Goal: Information Seeking & Learning: Learn about a topic

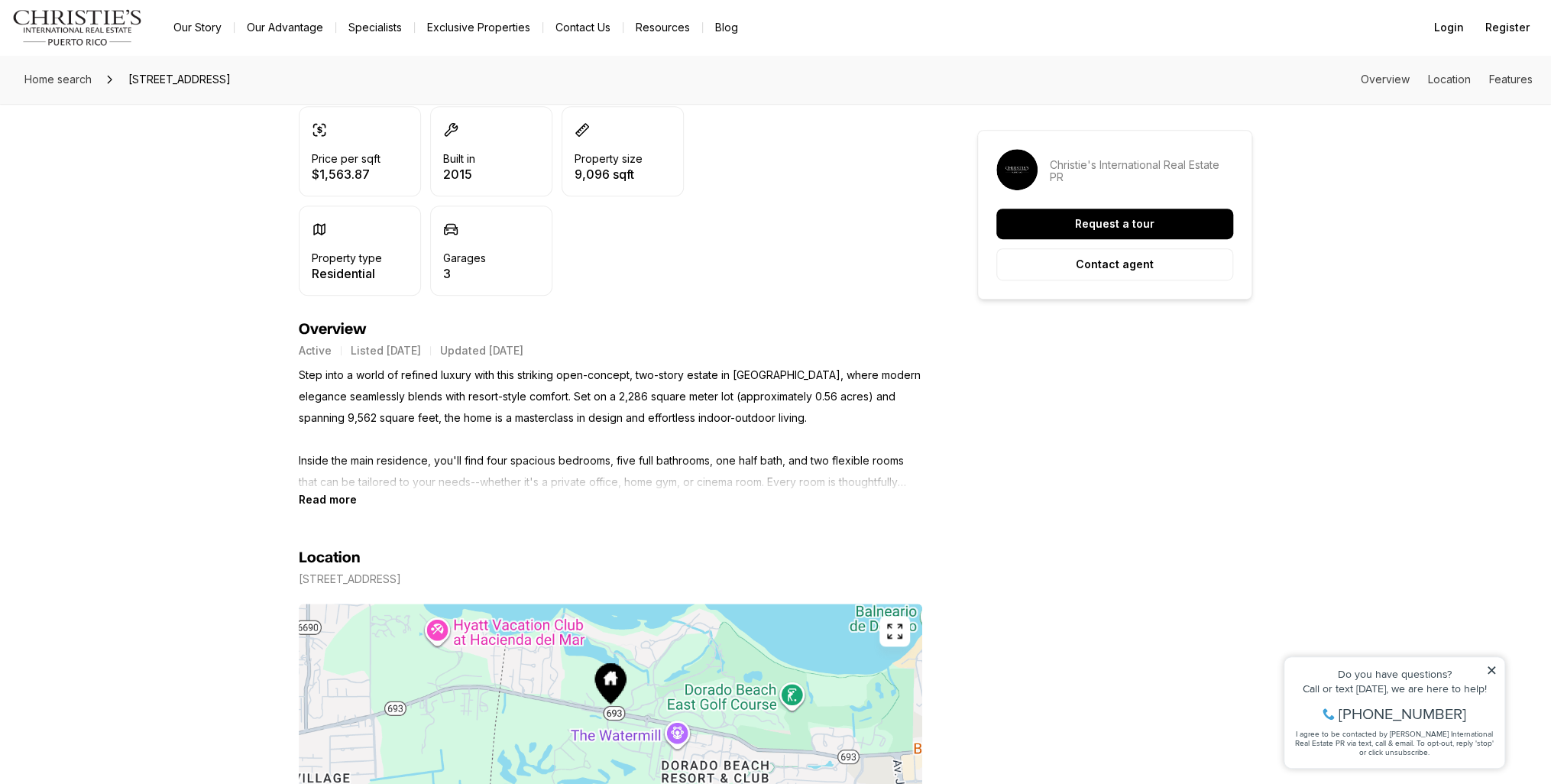
scroll to position [458, 0]
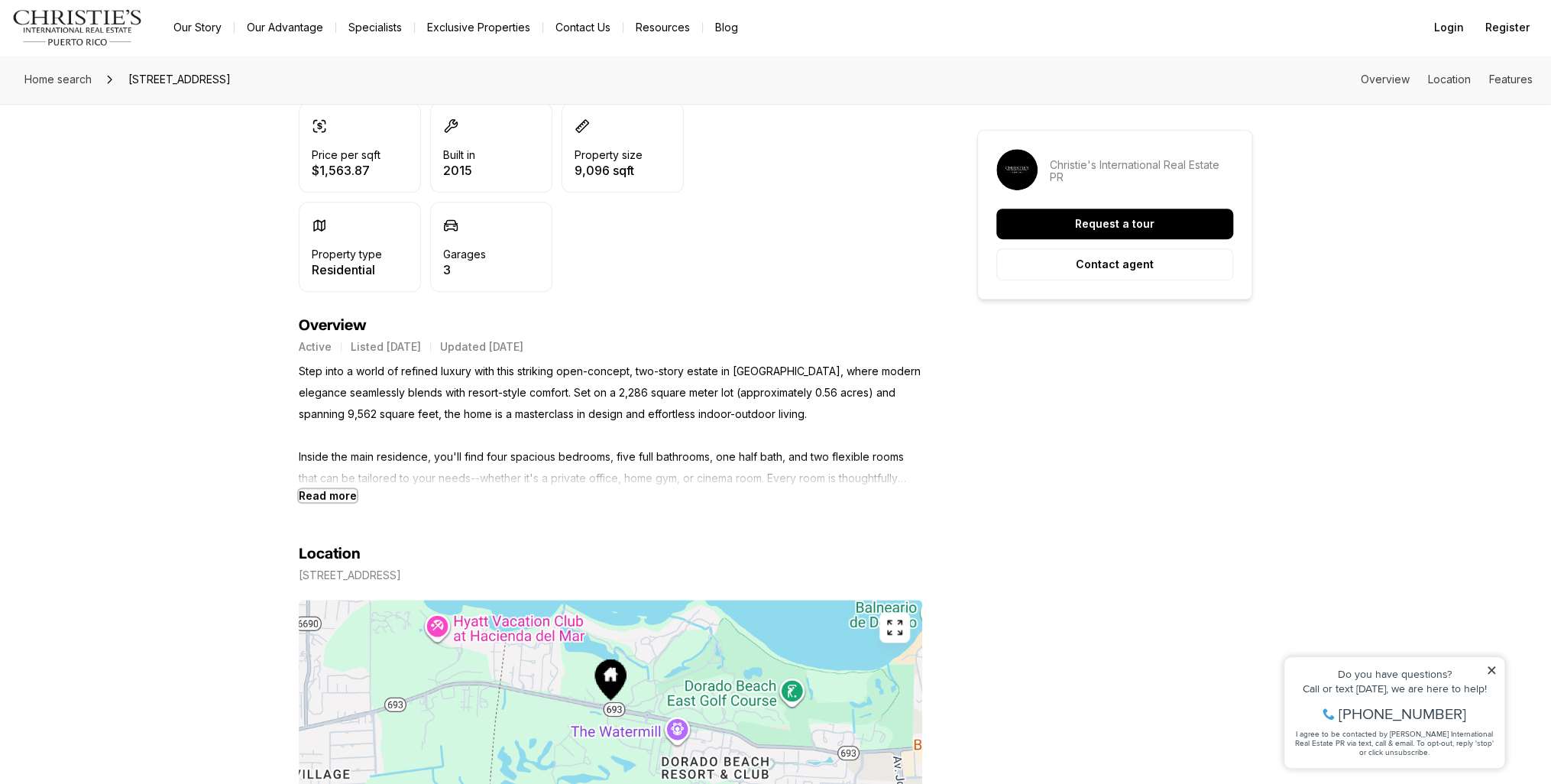
click at [335, 494] on b "Read more" at bounding box center [327, 495] width 58 height 13
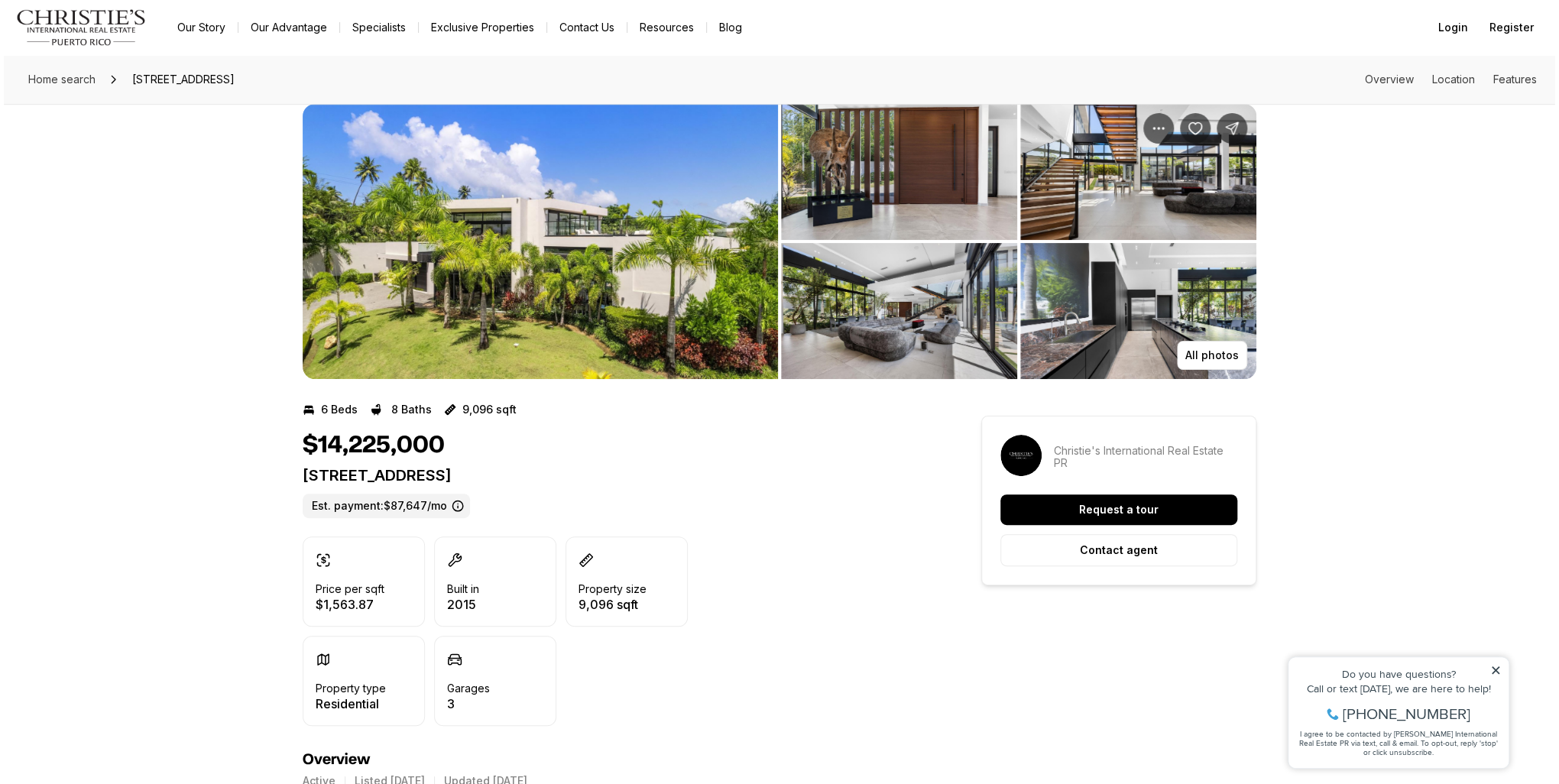
scroll to position [0, 0]
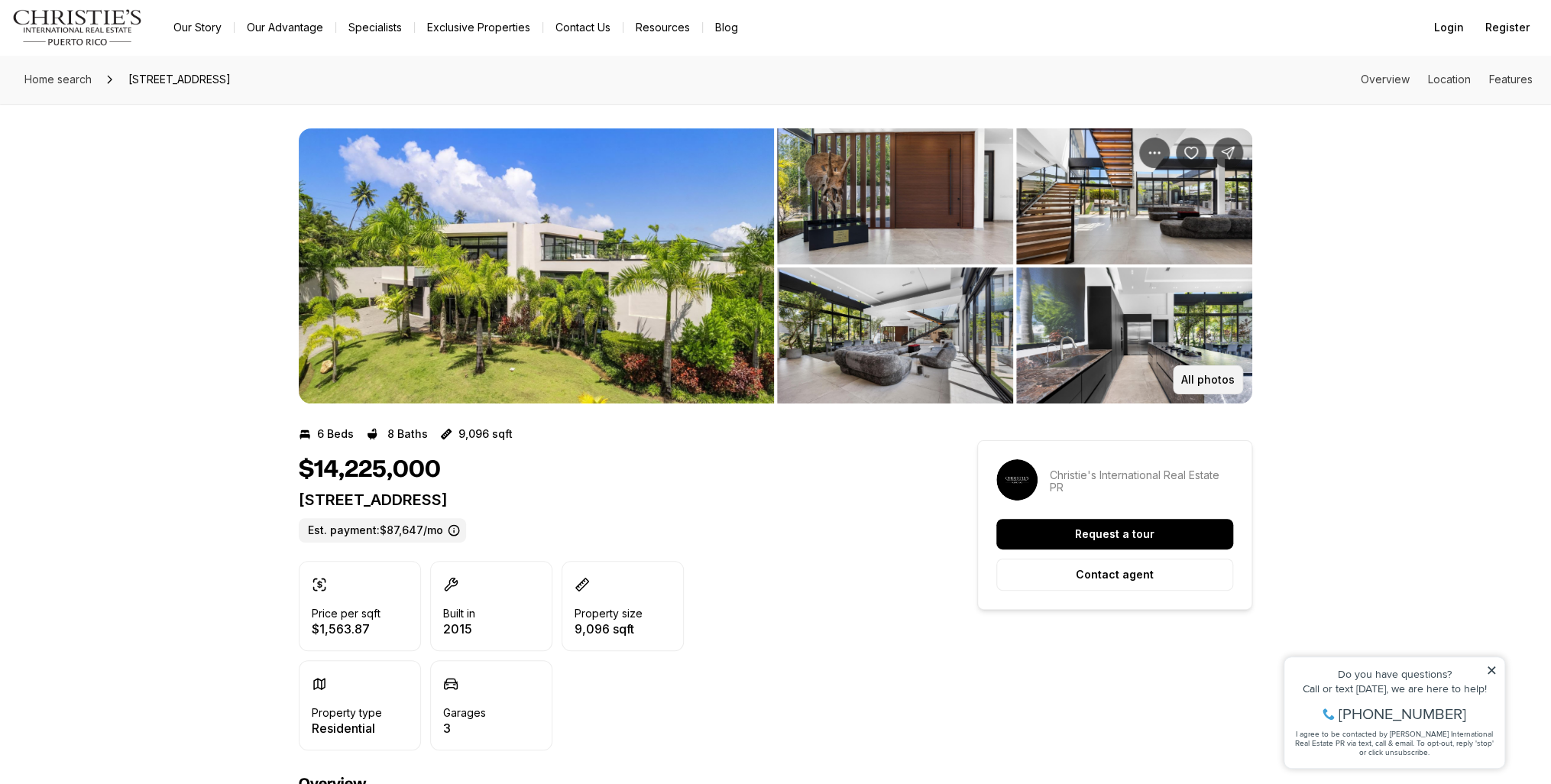
click at [1217, 374] on p "All photos" at bounding box center [1208, 379] width 53 height 12
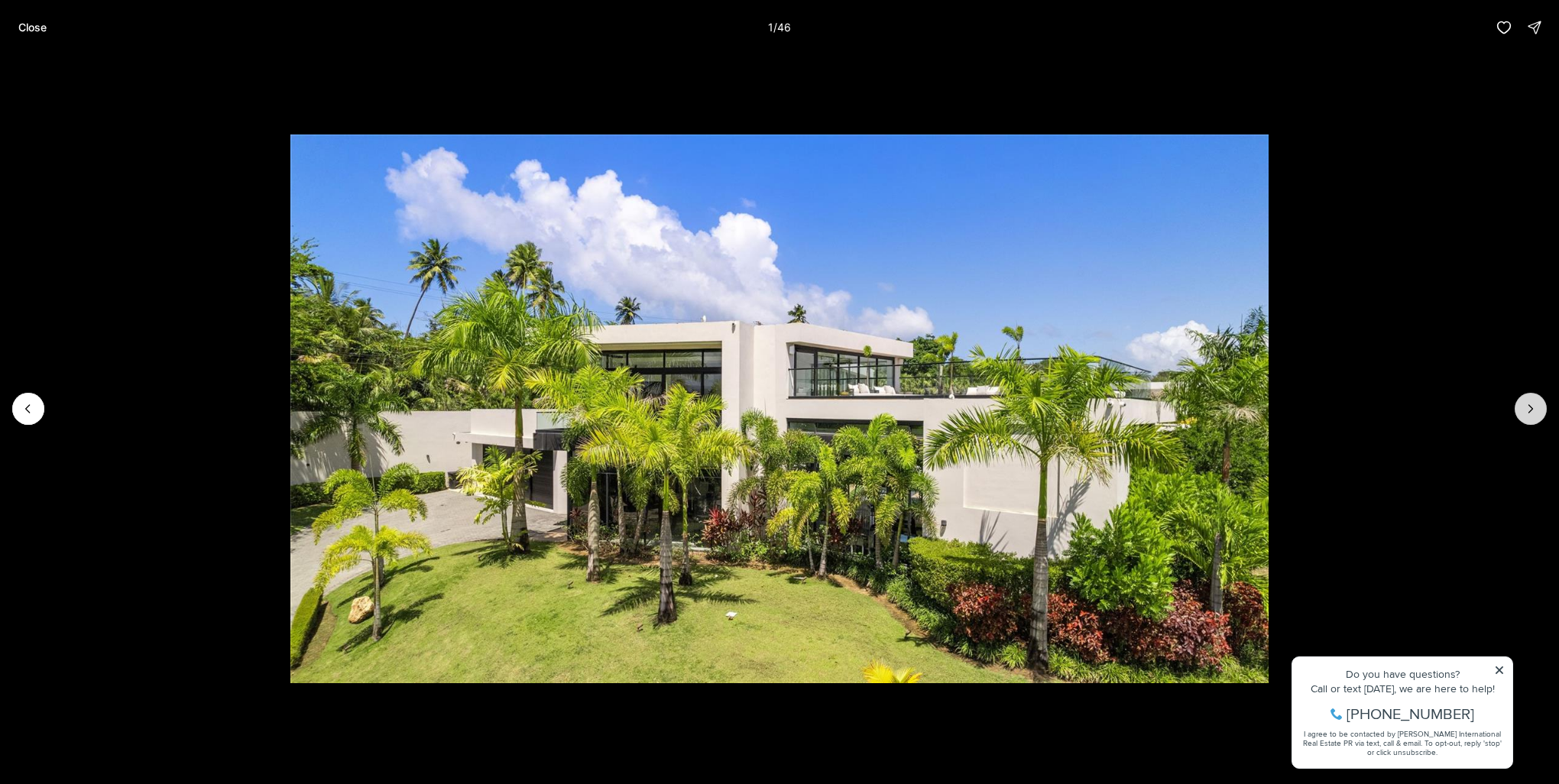
click at [1520, 409] on button "Next slide" at bounding box center [1530, 408] width 32 height 32
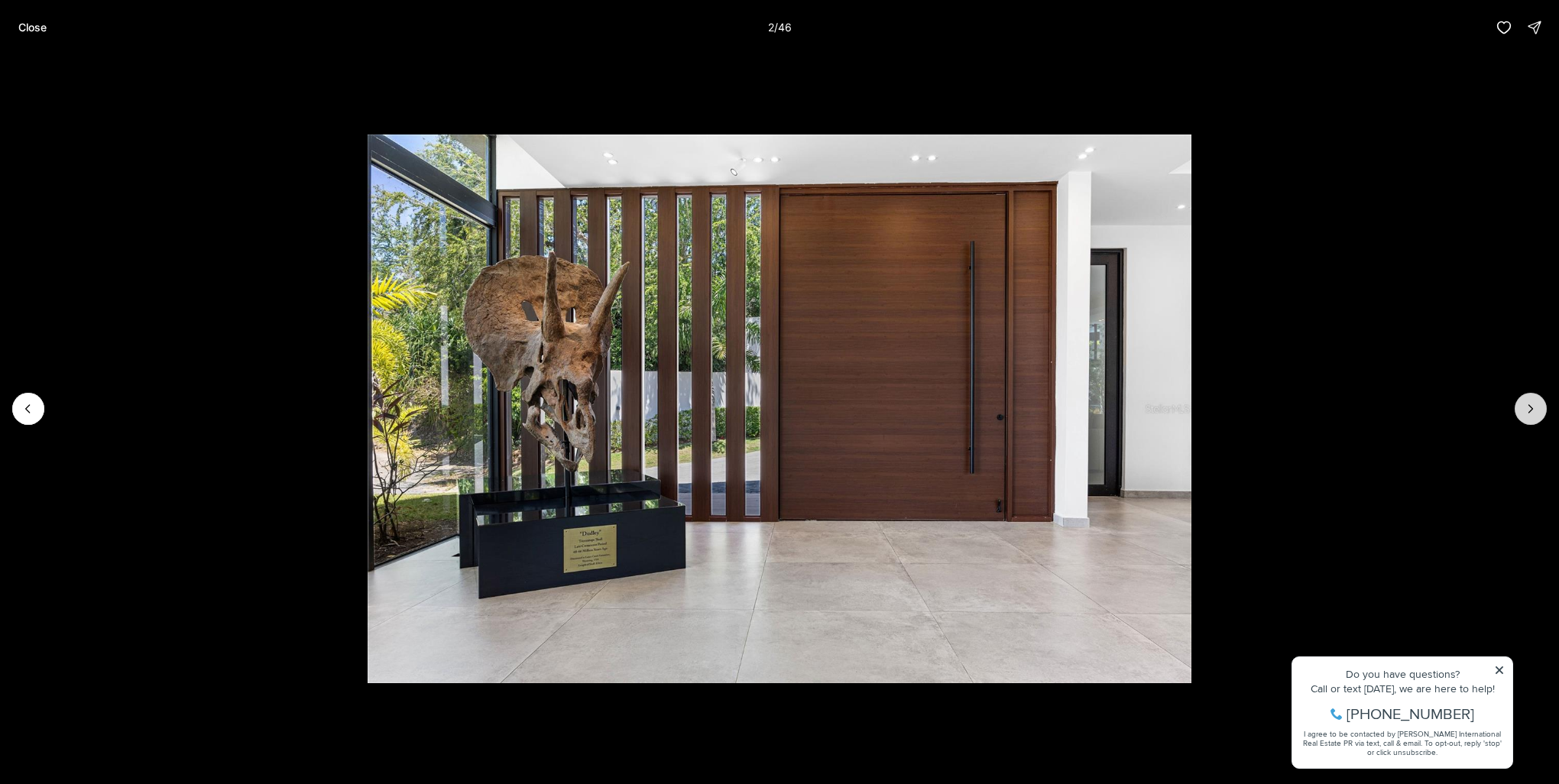
click at [1520, 409] on button "Next slide" at bounding box center [1530, 408] width 32 height 32
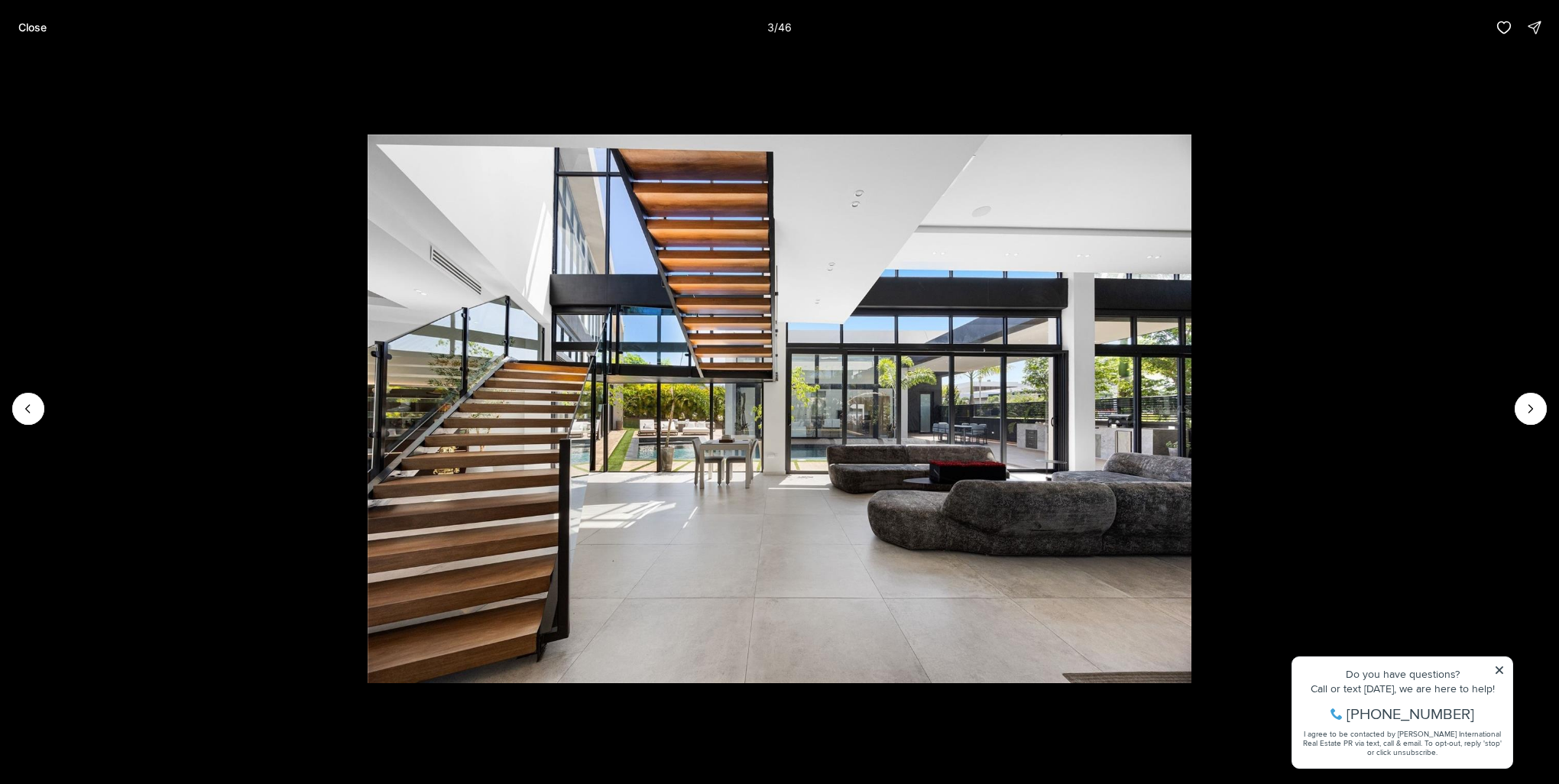
click at [1493, 675] on li "3 of 46" at bounding box center [779, 409] width 1559 height 707
click at [1497, 667] on li "3 of 46" at bounding box center [779, 409] width 1559 height 707
click at [1527, 400] on button "Next slide" at bounding box center [1530, 408] width 32 height 32
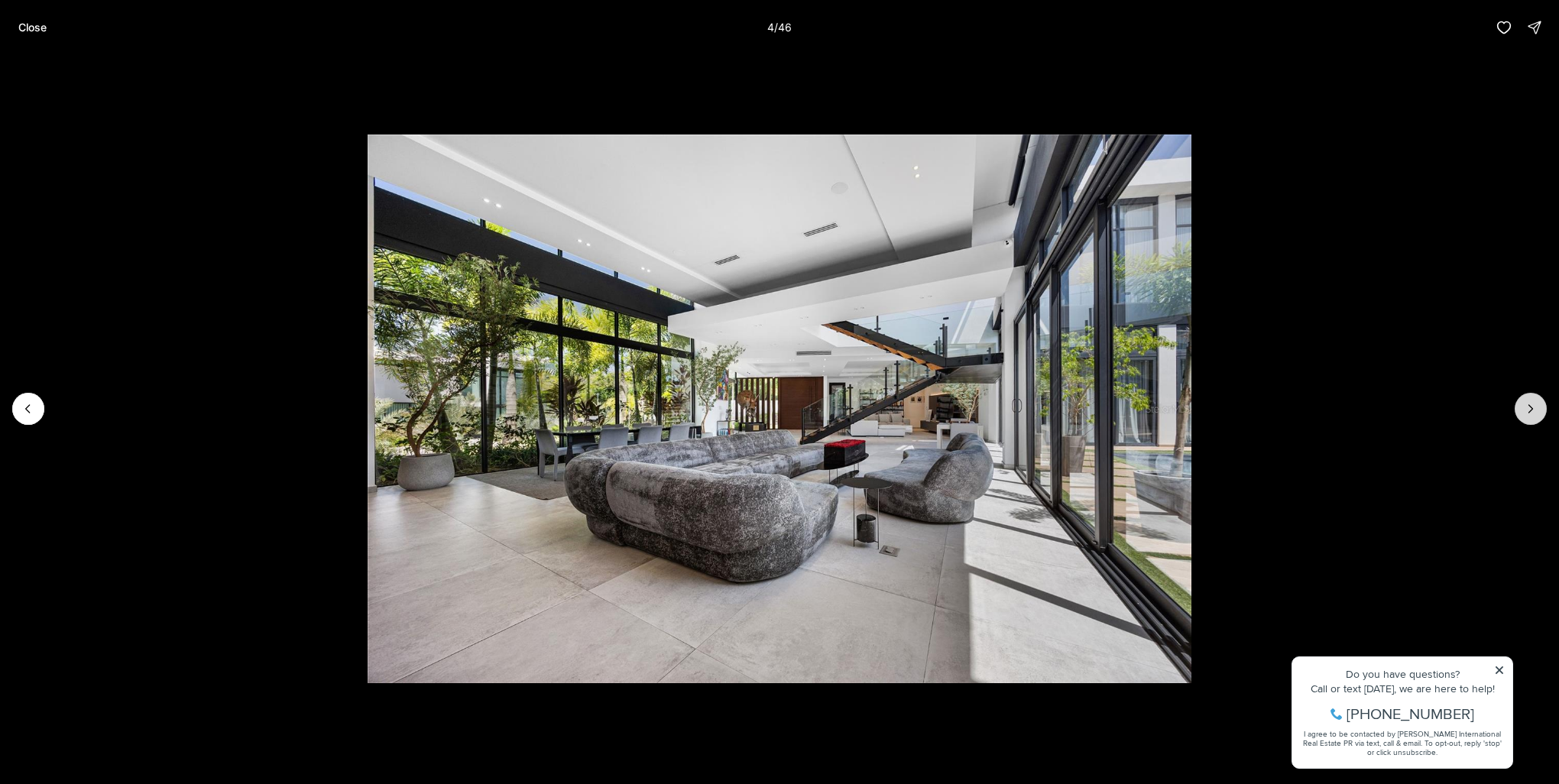
click at [1527, 400] on button "Next slide" at bounding box center [1530, 408] width 32 height 32
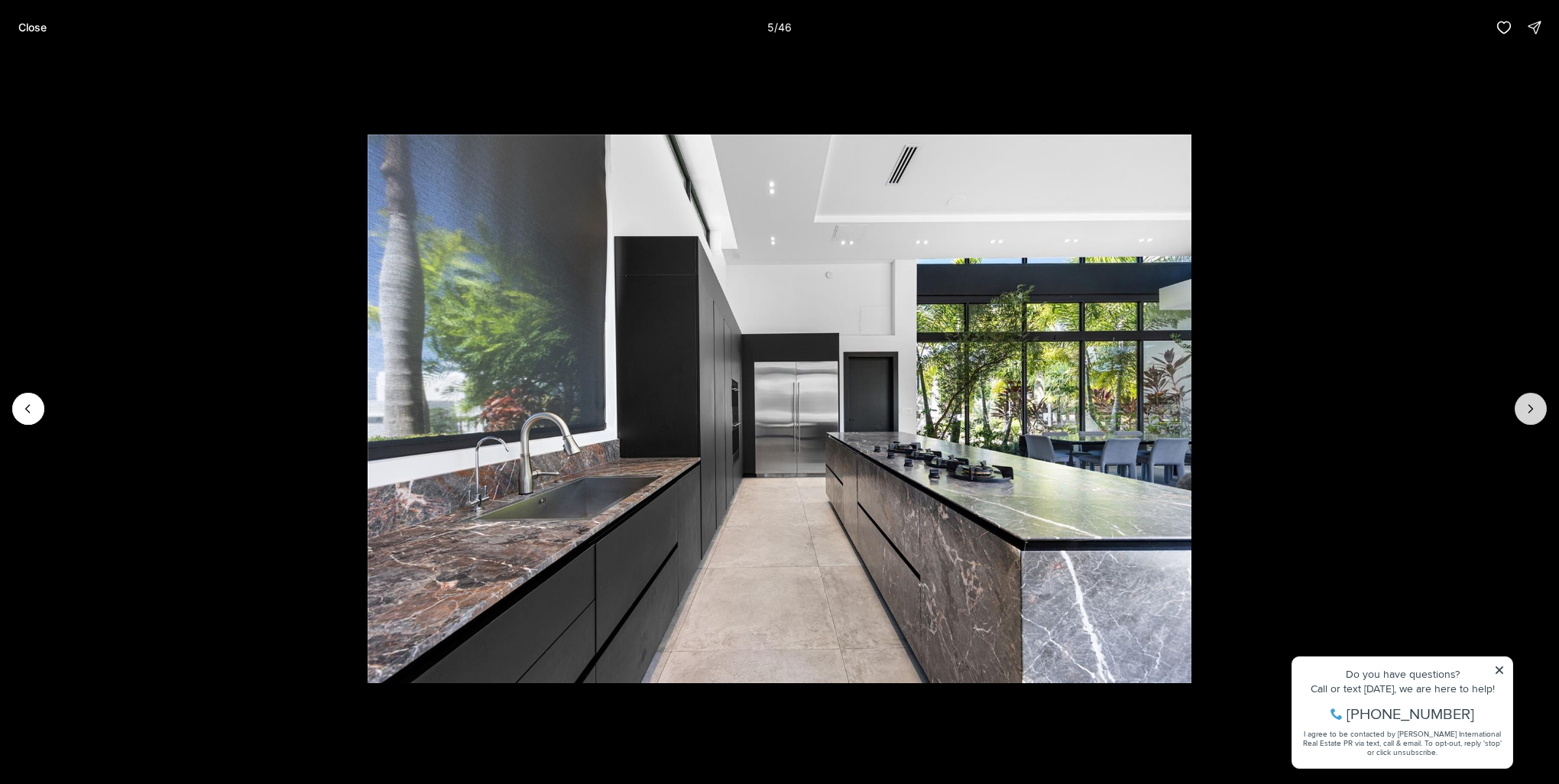
click at [1527, 400] on button "Next slide" at bounding box center [1530, 408] width 32 height 32
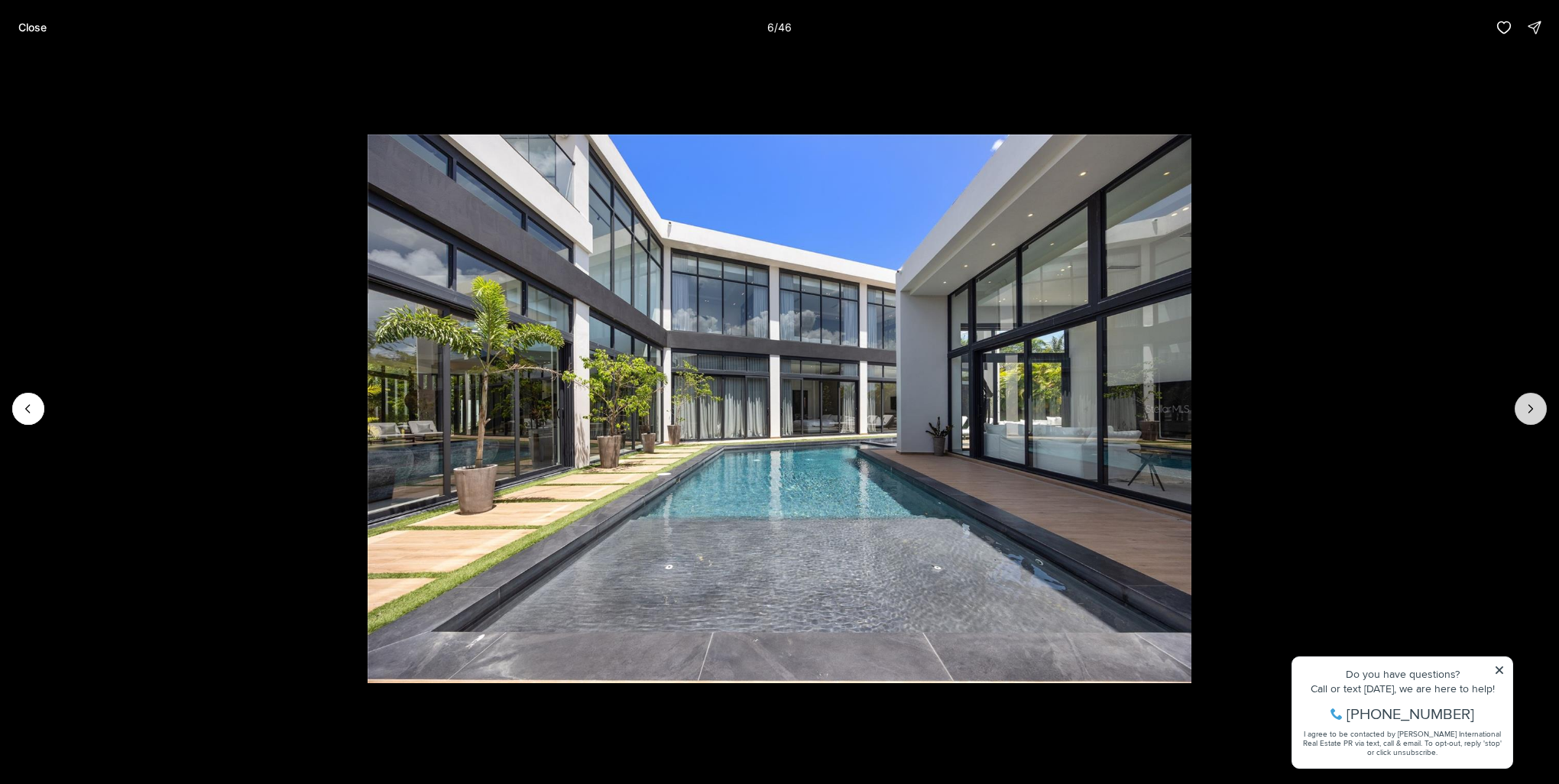
click at [1527, 400] on button "Next slide" at bounding box center [1530, 408] width 32 height 32
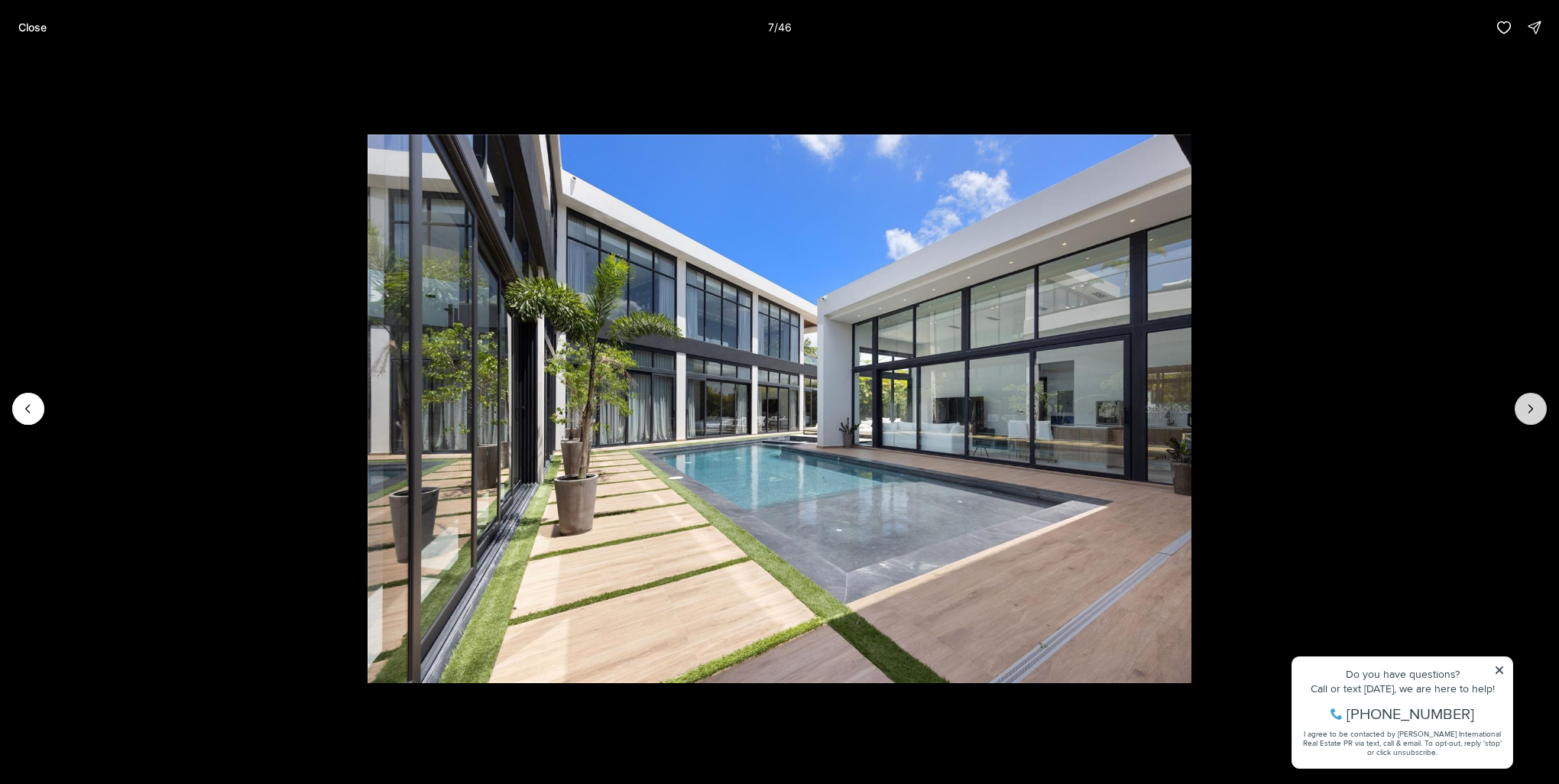
click at [1527, 400] on button "Next slide" at bounding box center [1530, 408] width 32 height 32
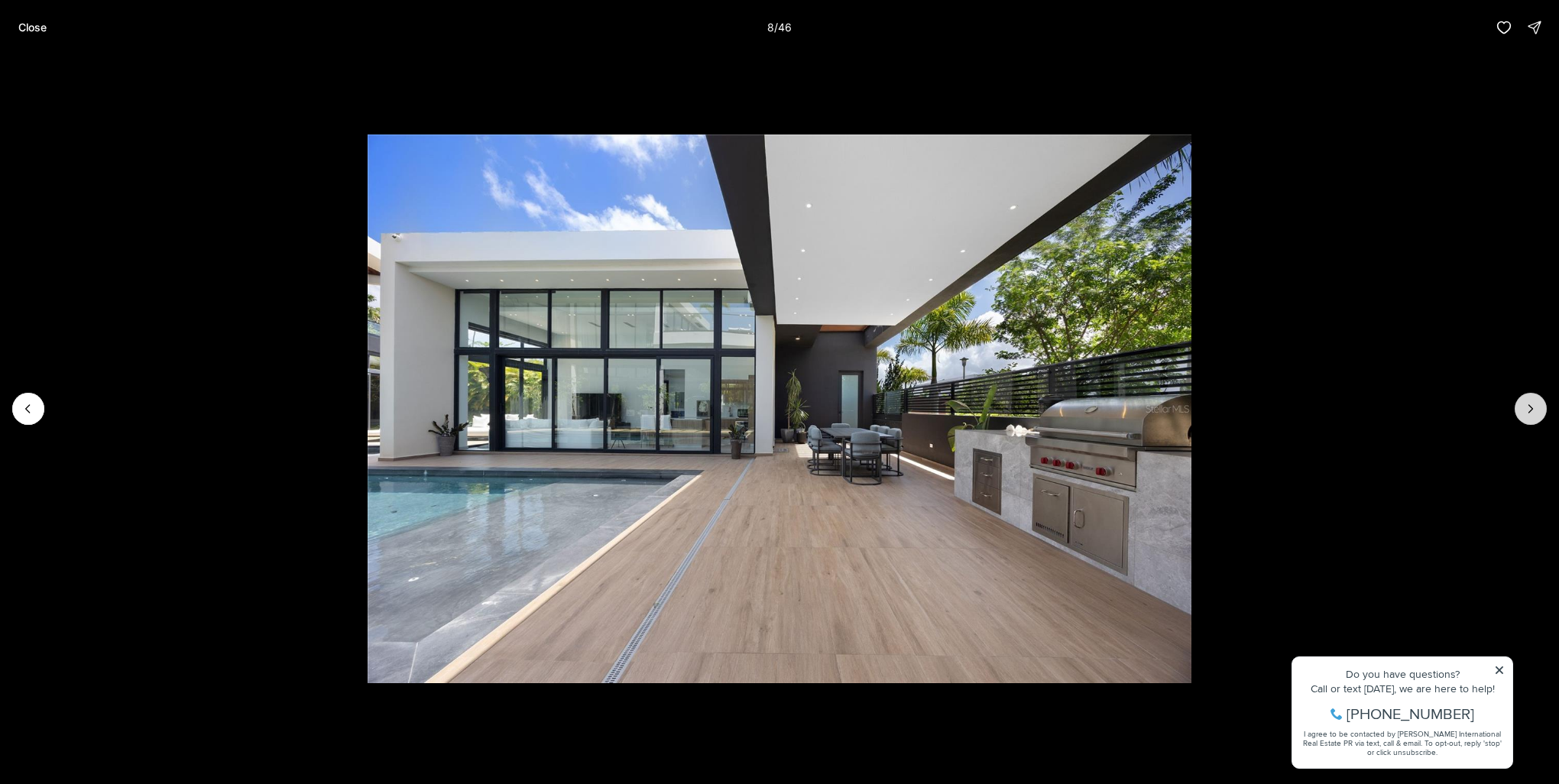
click at [1527, 400] on button "Next slide" at bounding box center [1530, 408] width 32 height 32
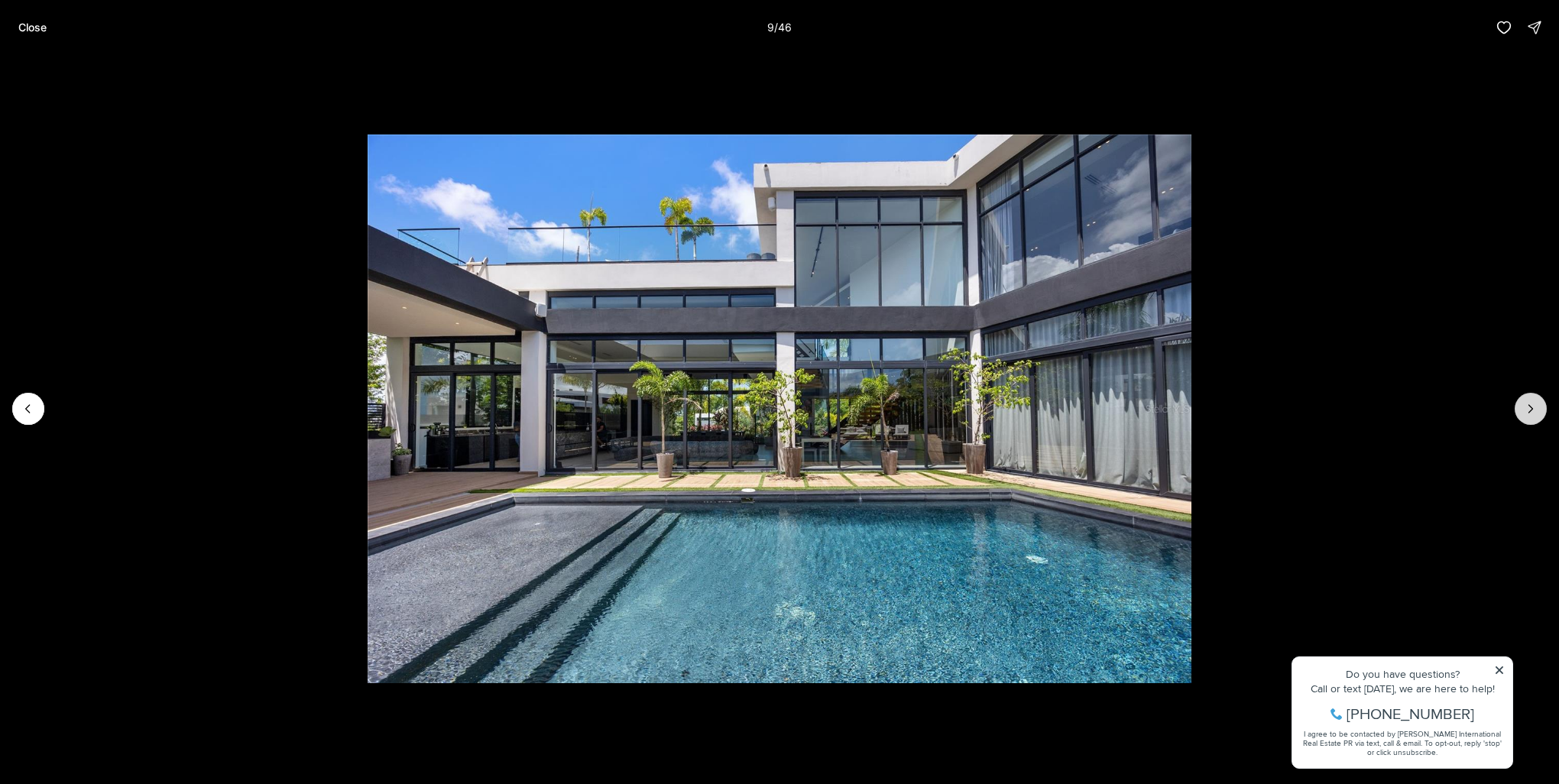
click at [1527, 400] on button "Next slide" at bounding box center [1530, 408] width 32 height 32
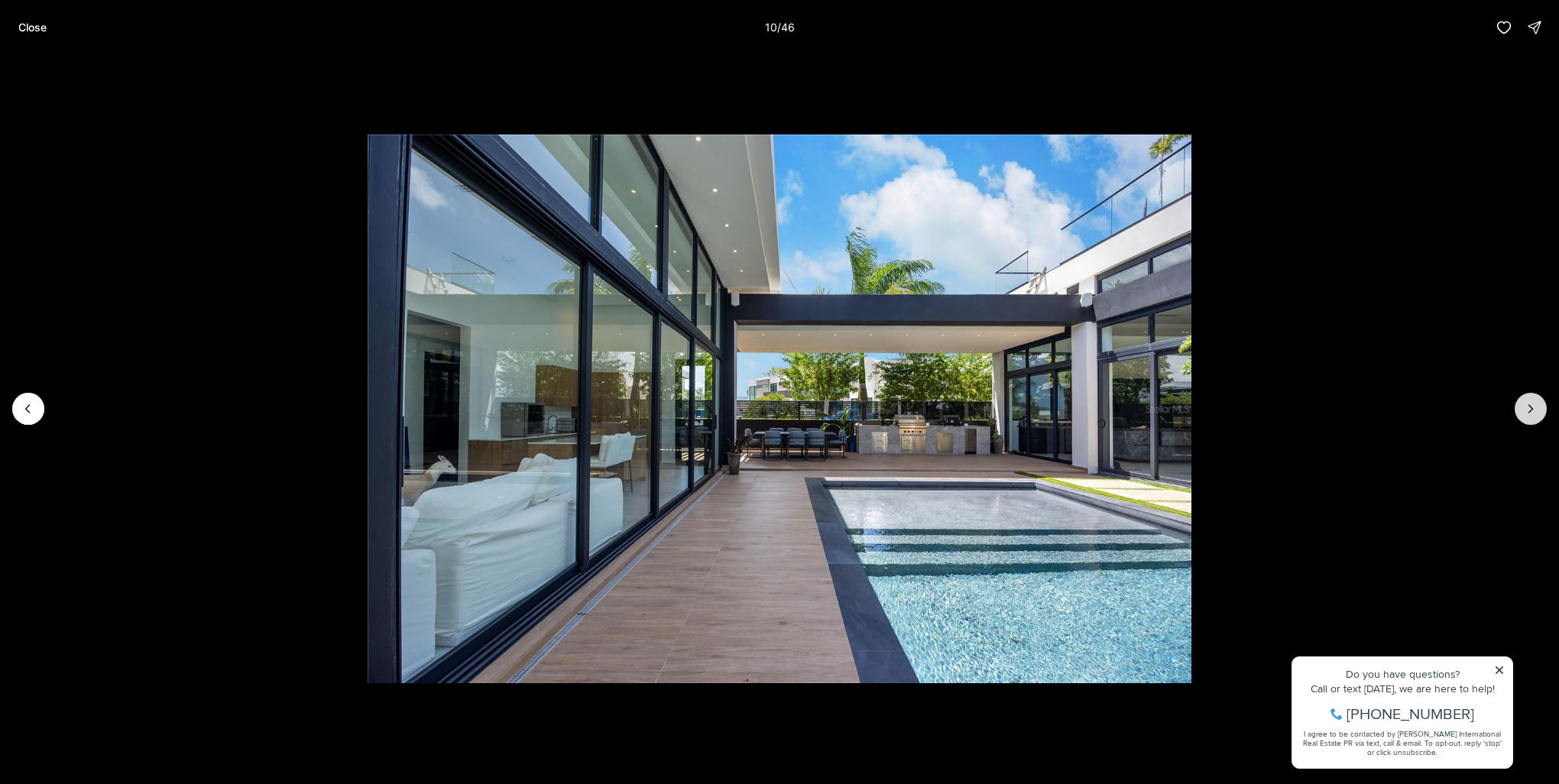
click at [1527, 400] on button "Next slide" at bounding box center [1530, 408] width 32 height 32
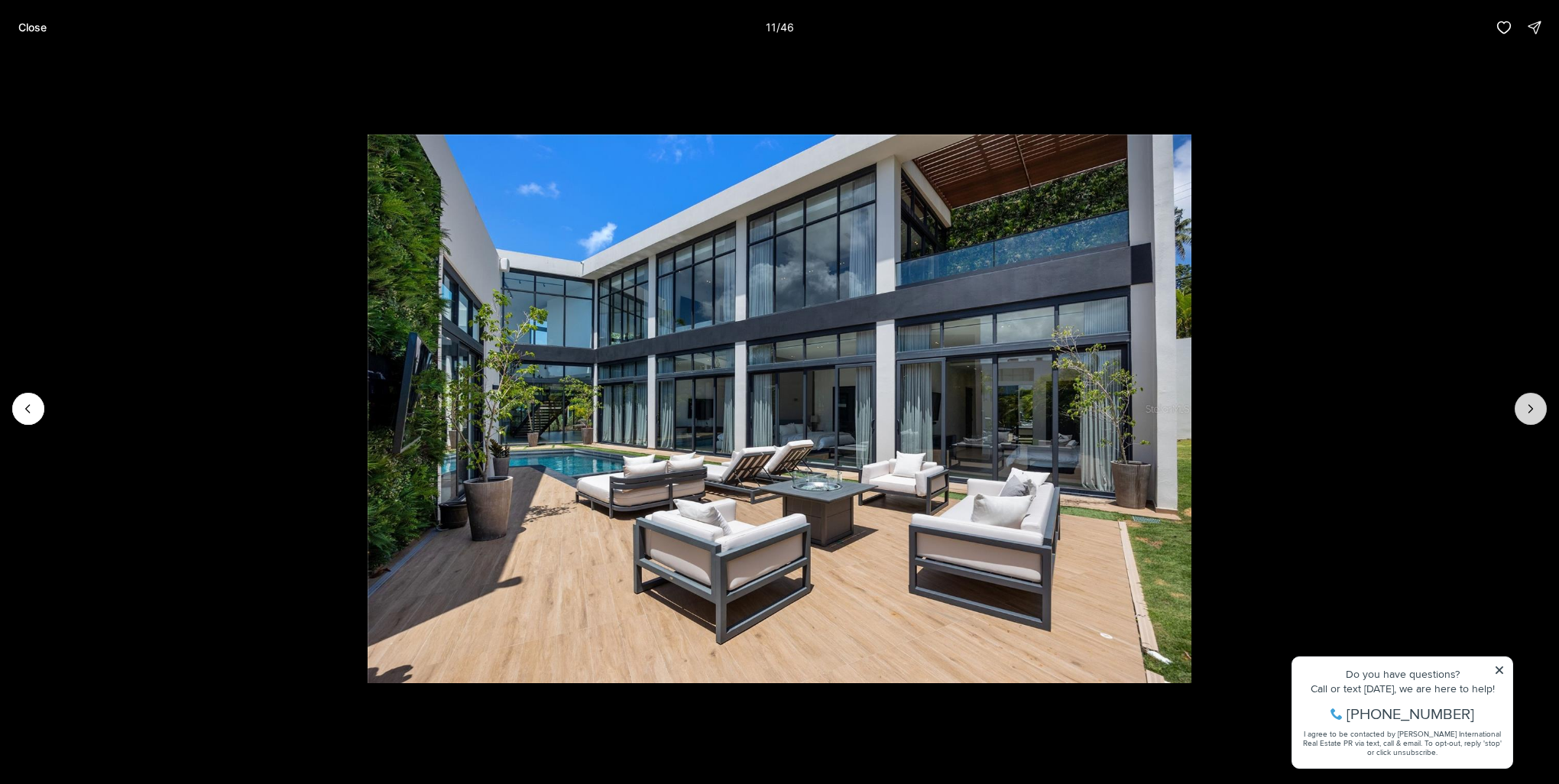
click at [1527, 400] on button "Next slide" at bounding box center [1530, 408] width 32 height 32
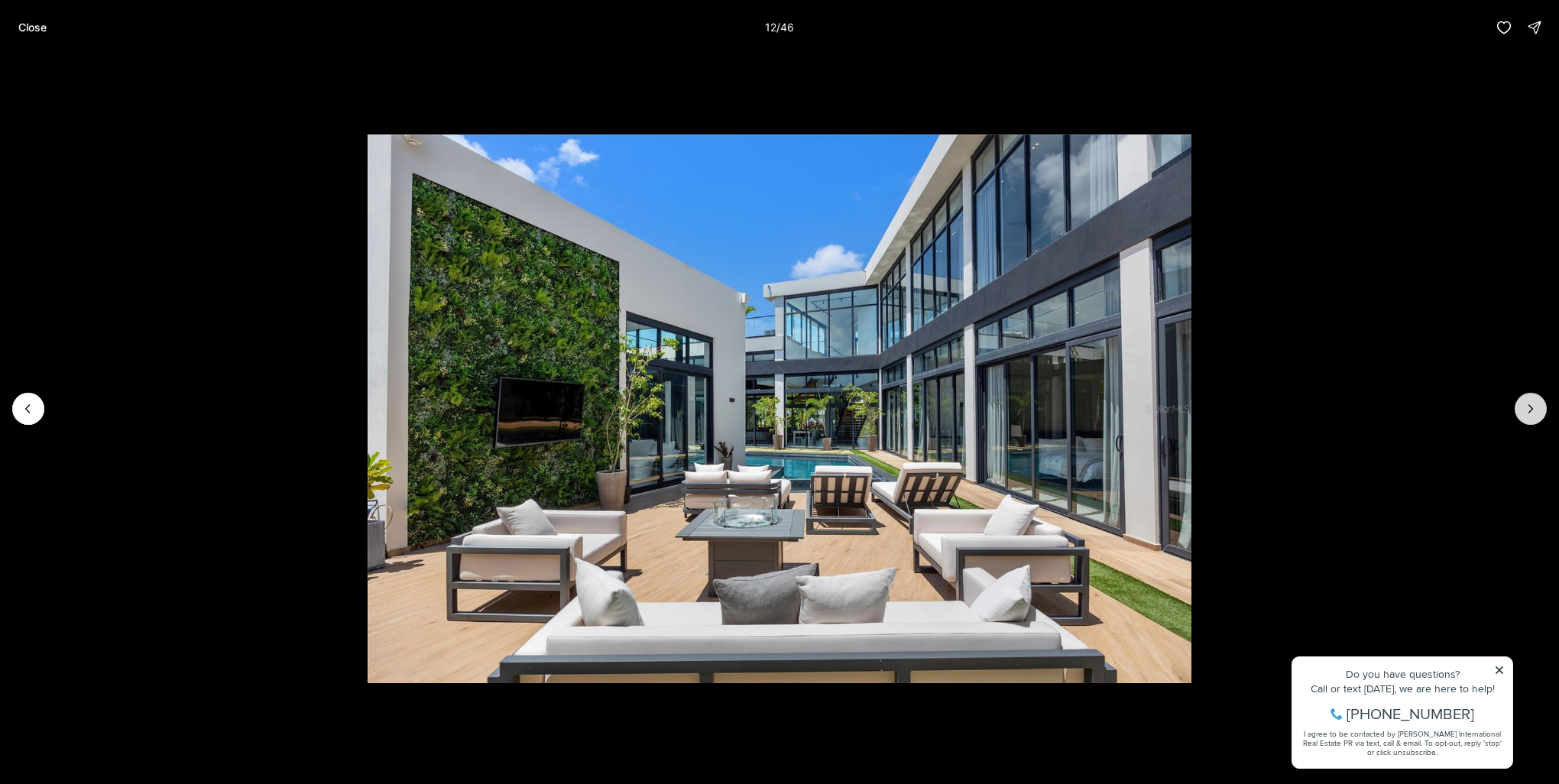
click at [1527, 400] on button "Next slide" at bounding box center [1530, 408] width 32 height 32
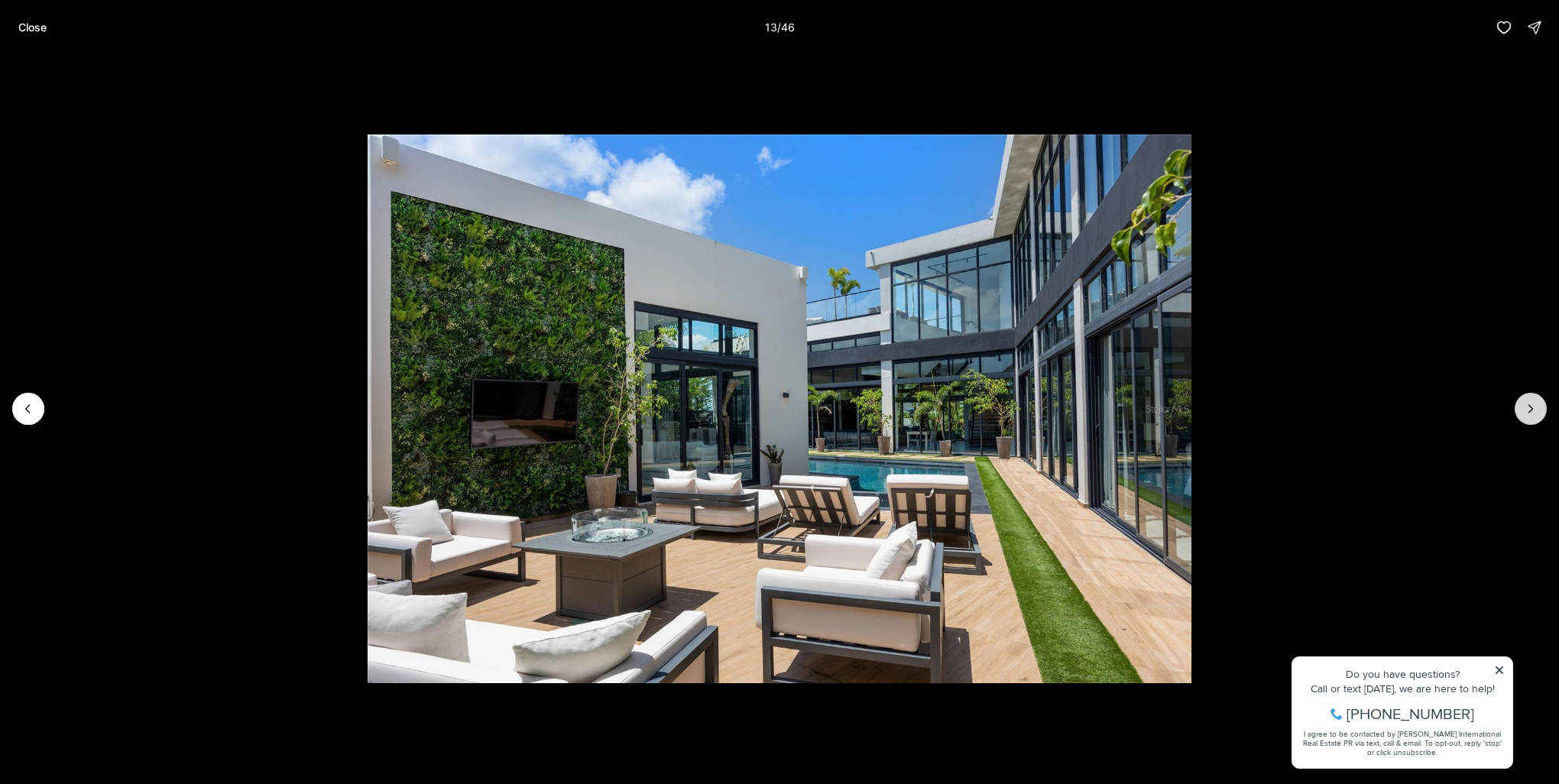
click at [1527, 400] on button "Next slide" at bounding box center [1530, 408] width 32 height 32
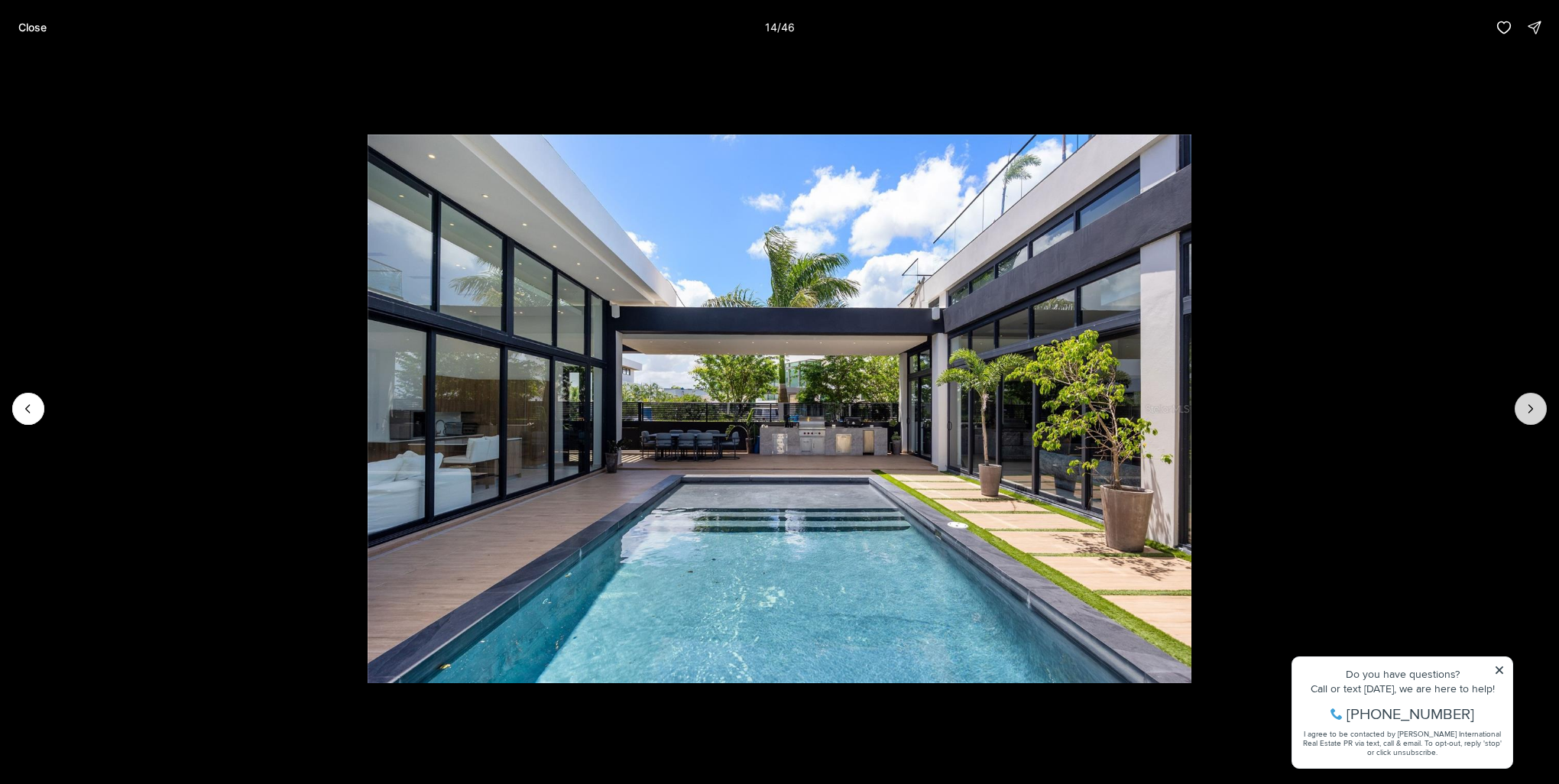
click at [1527, 400] on button "Next slide" at bounding box center [1530, 408] width 32 height 32
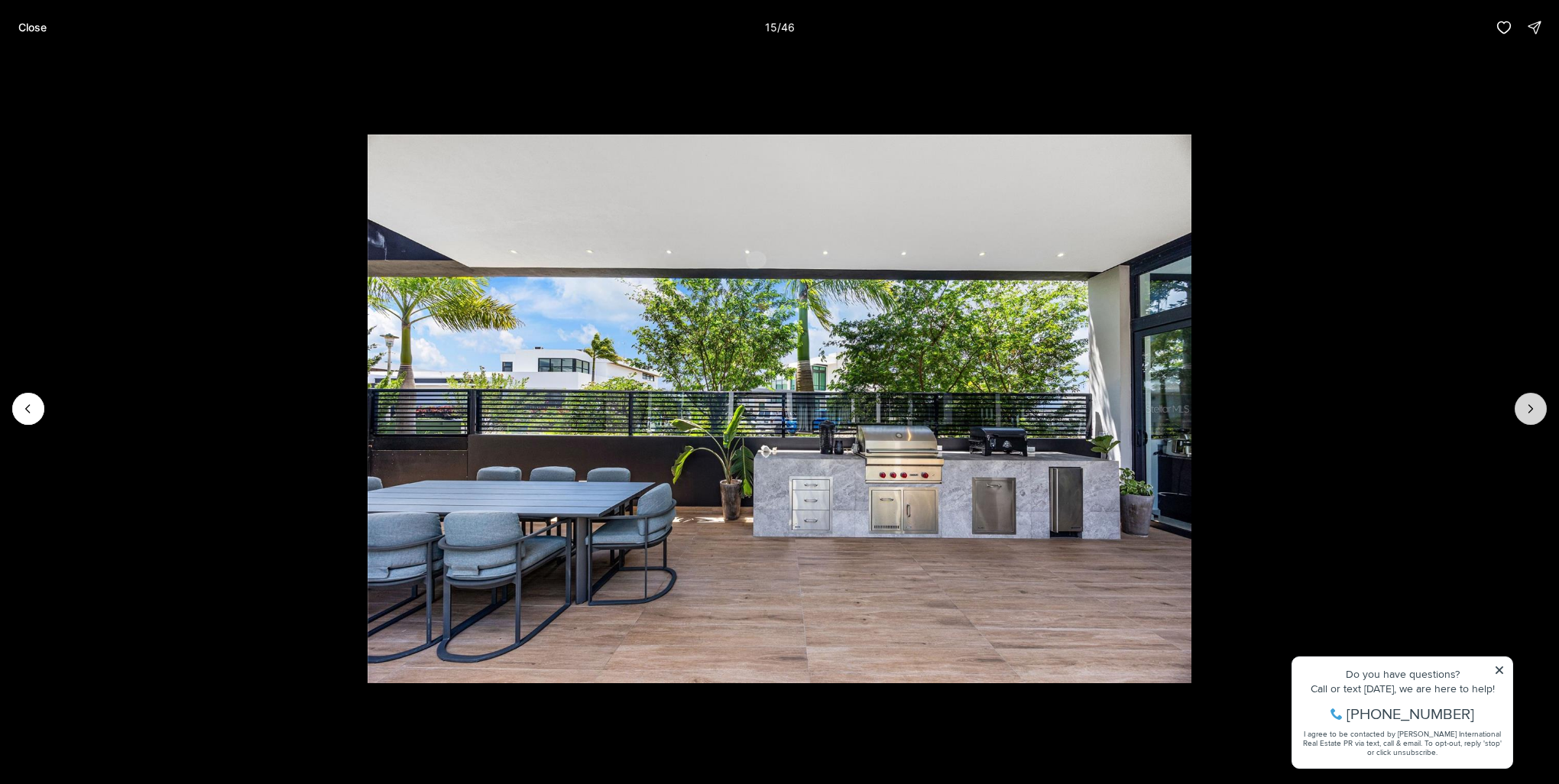
click at [1527, 400] on button "Next slide" at bounding box center [1530, 408] width 32 height 32
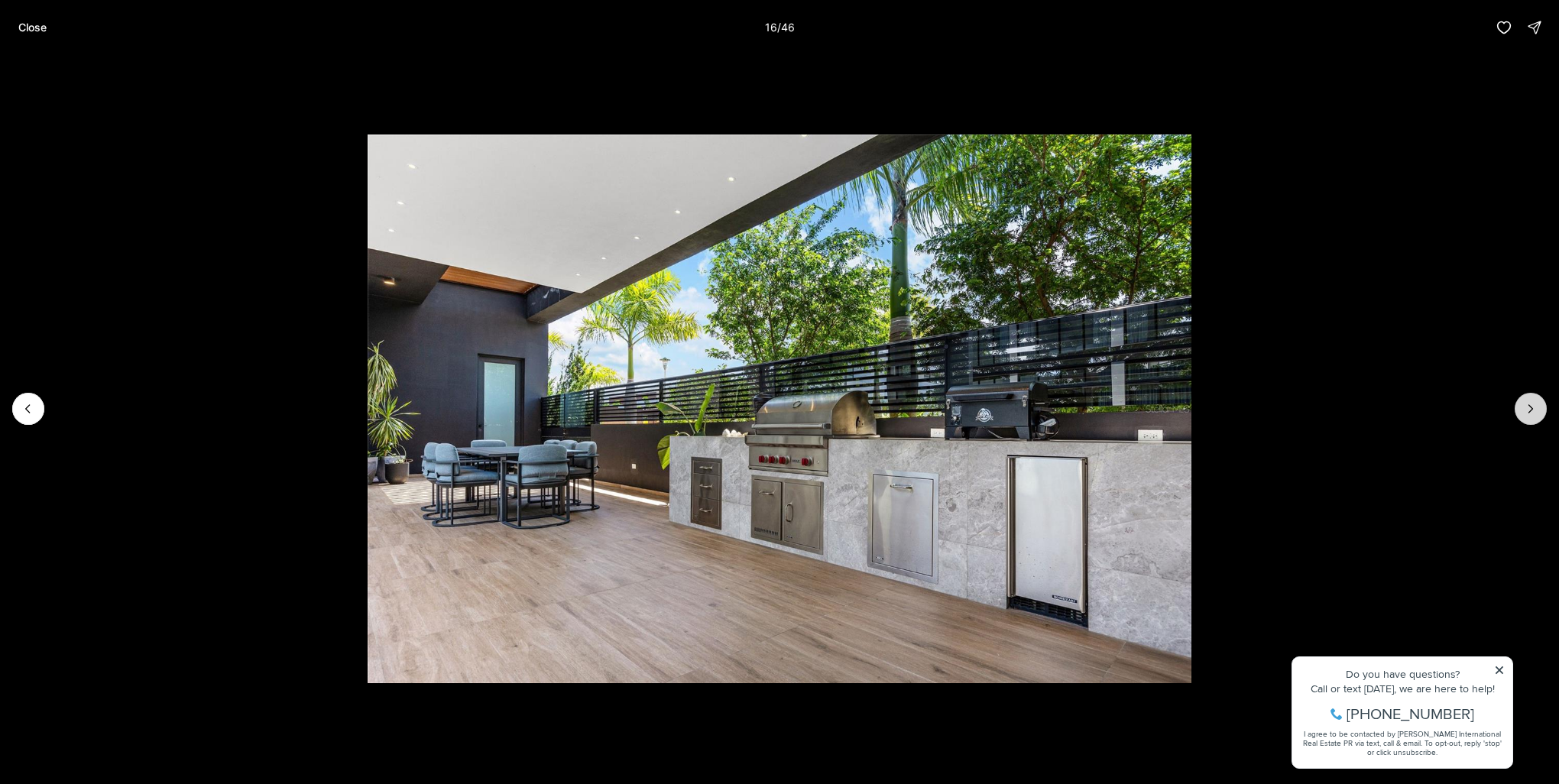
click at [1527, 400] on button "Next slide" at bounding box center [1530, 408] width 32 height 32
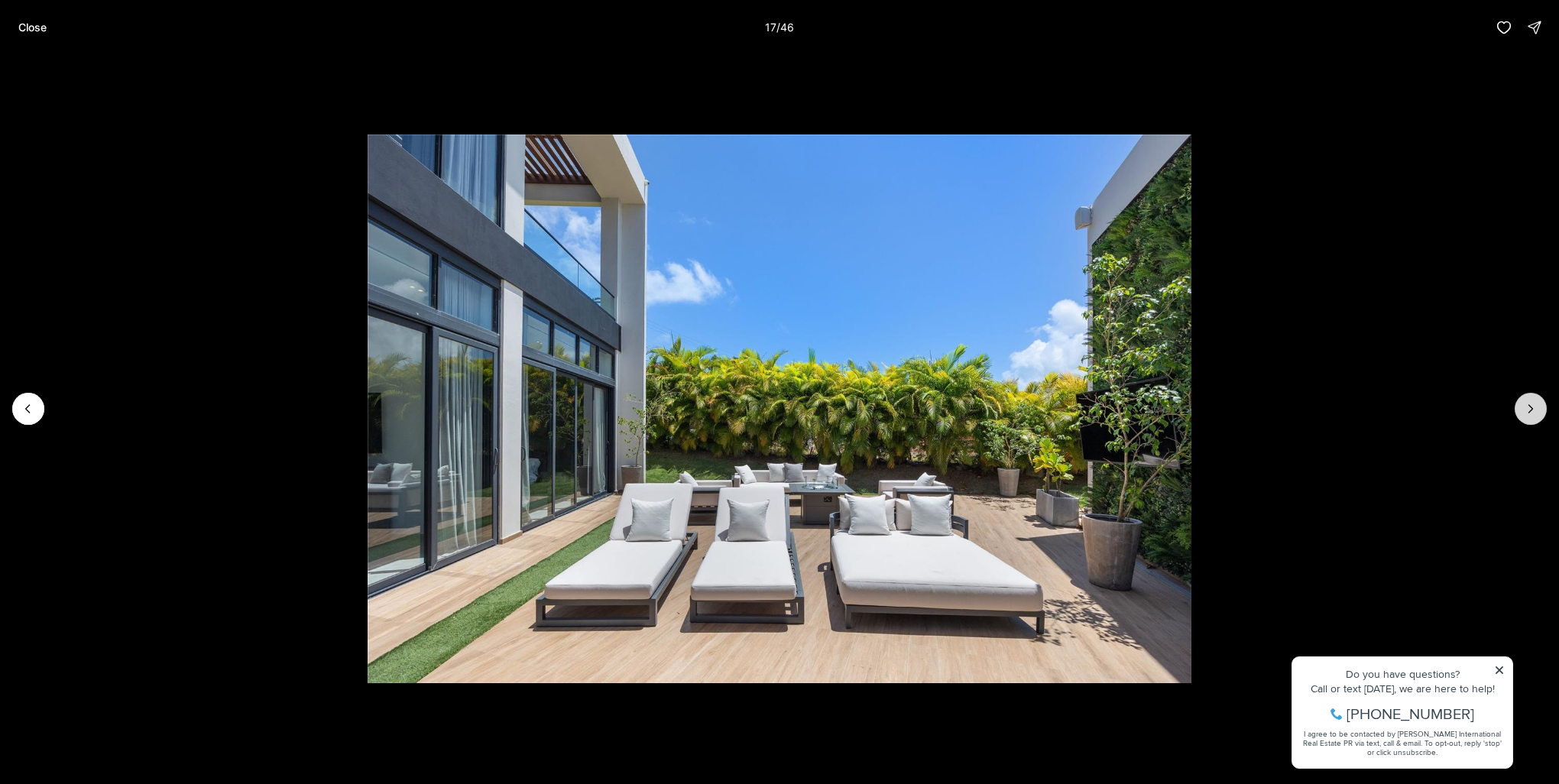
click at [1527, 400] on button "Next slide" at bounding box center [1530, 408] width 32 height 32
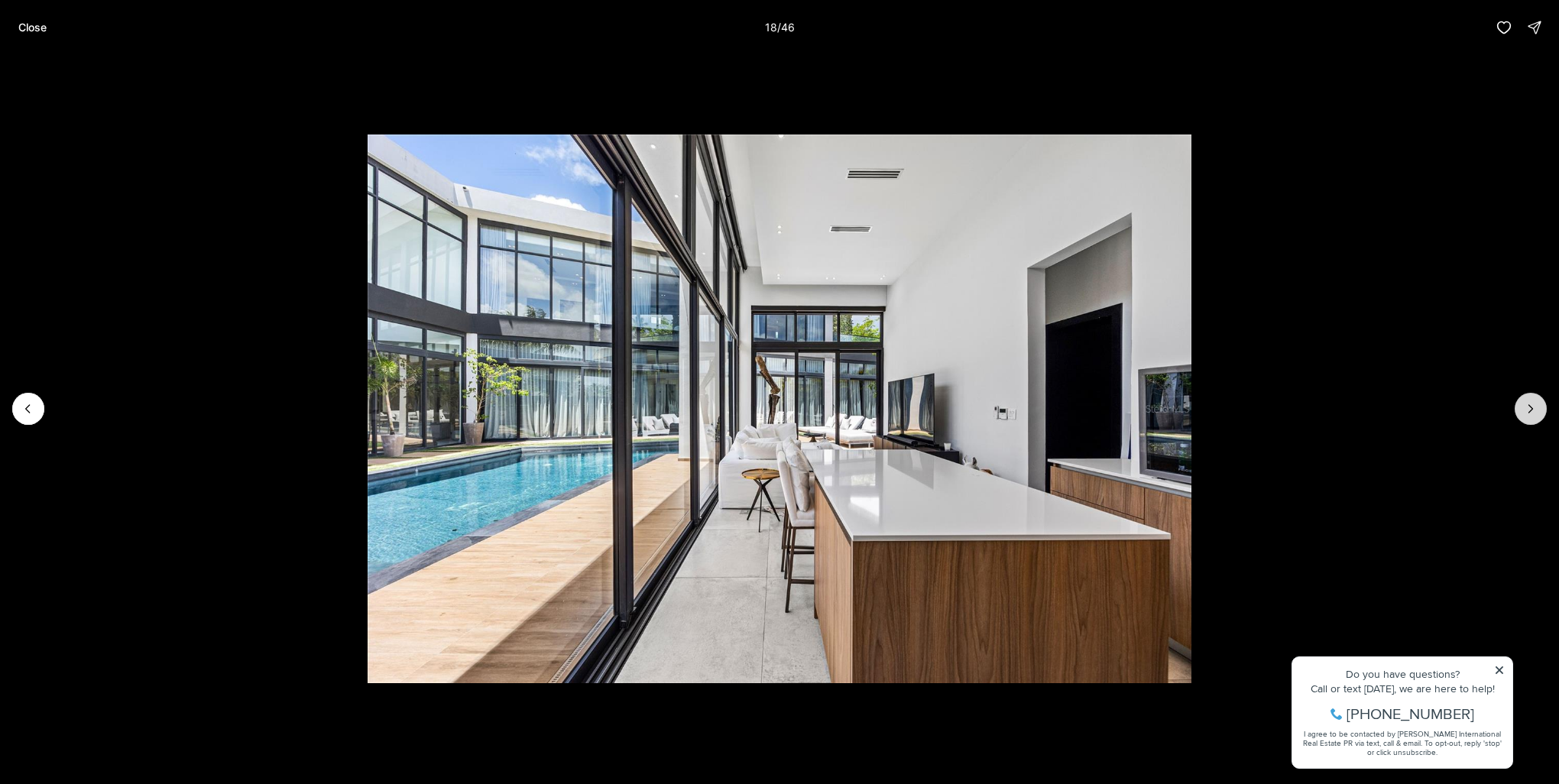
click at [1527, 400] on button "Next slide" at bounding box center [1530, 408] width 32 height 32
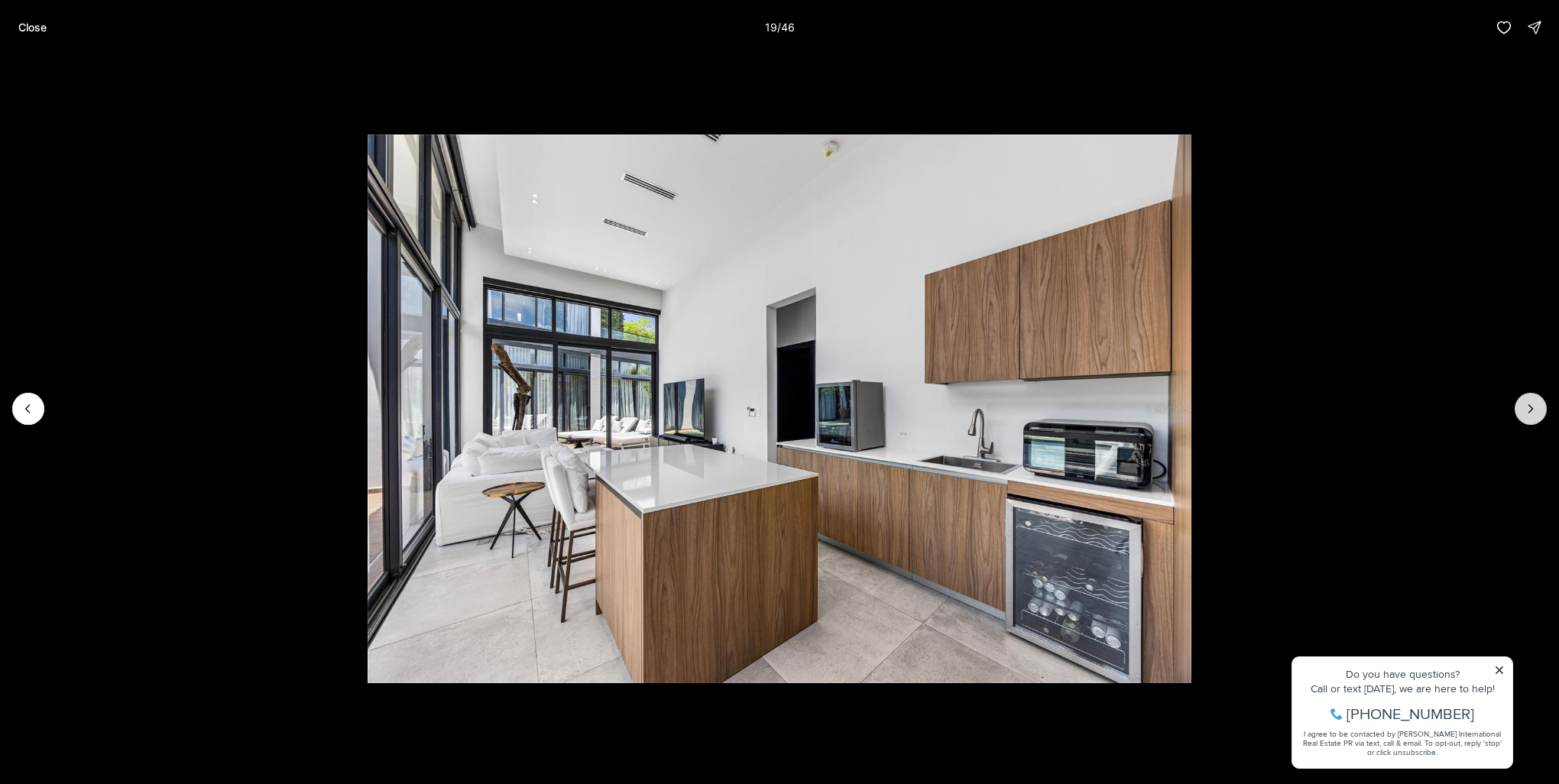
click at [1527, 400] on button "Next slide" at bounding box center [1530, 408] width 32 height 32
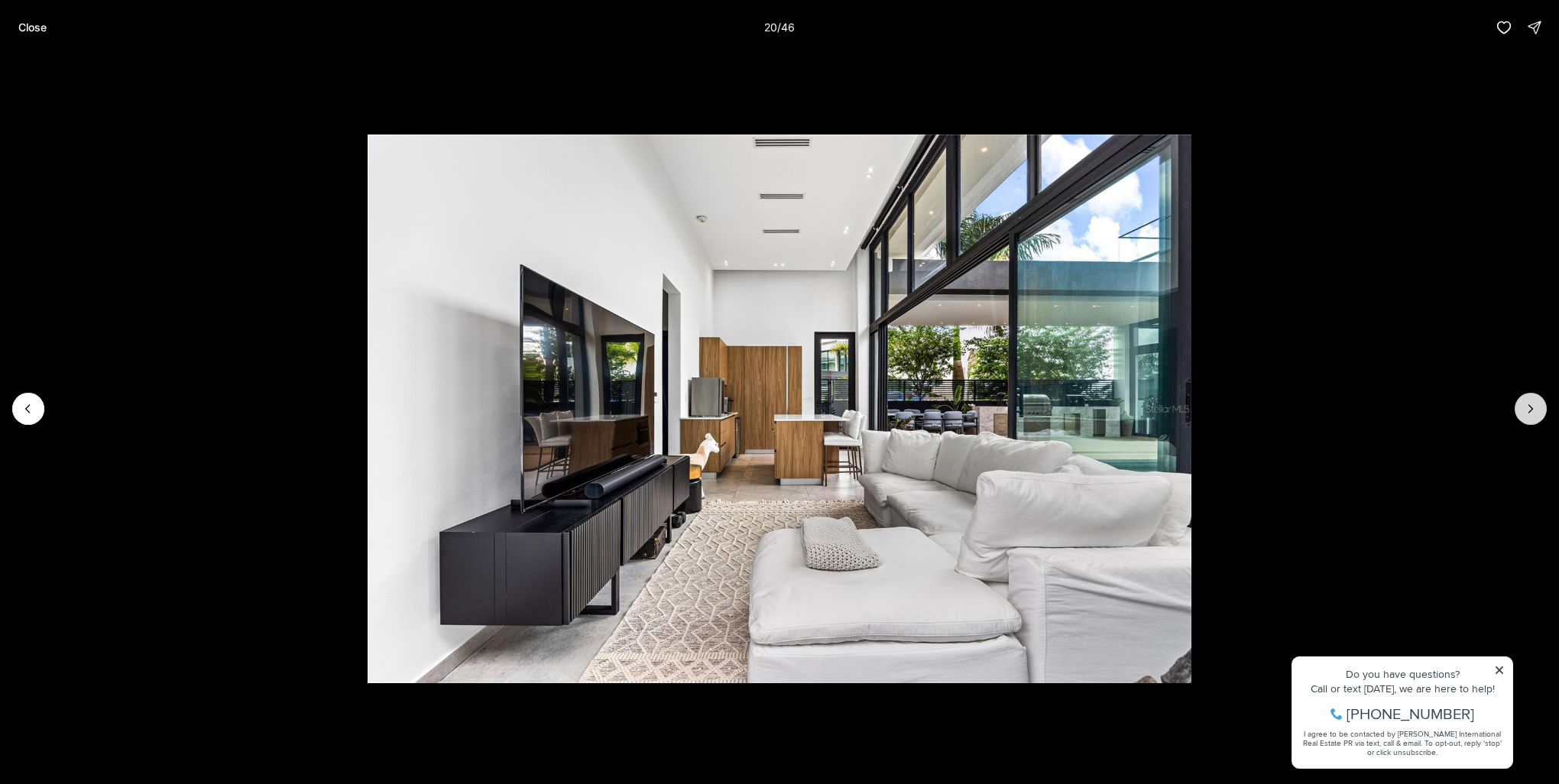
click at [1527, 400] on button "Next slide" at bounding box center [1530, 408] width 32 height 32
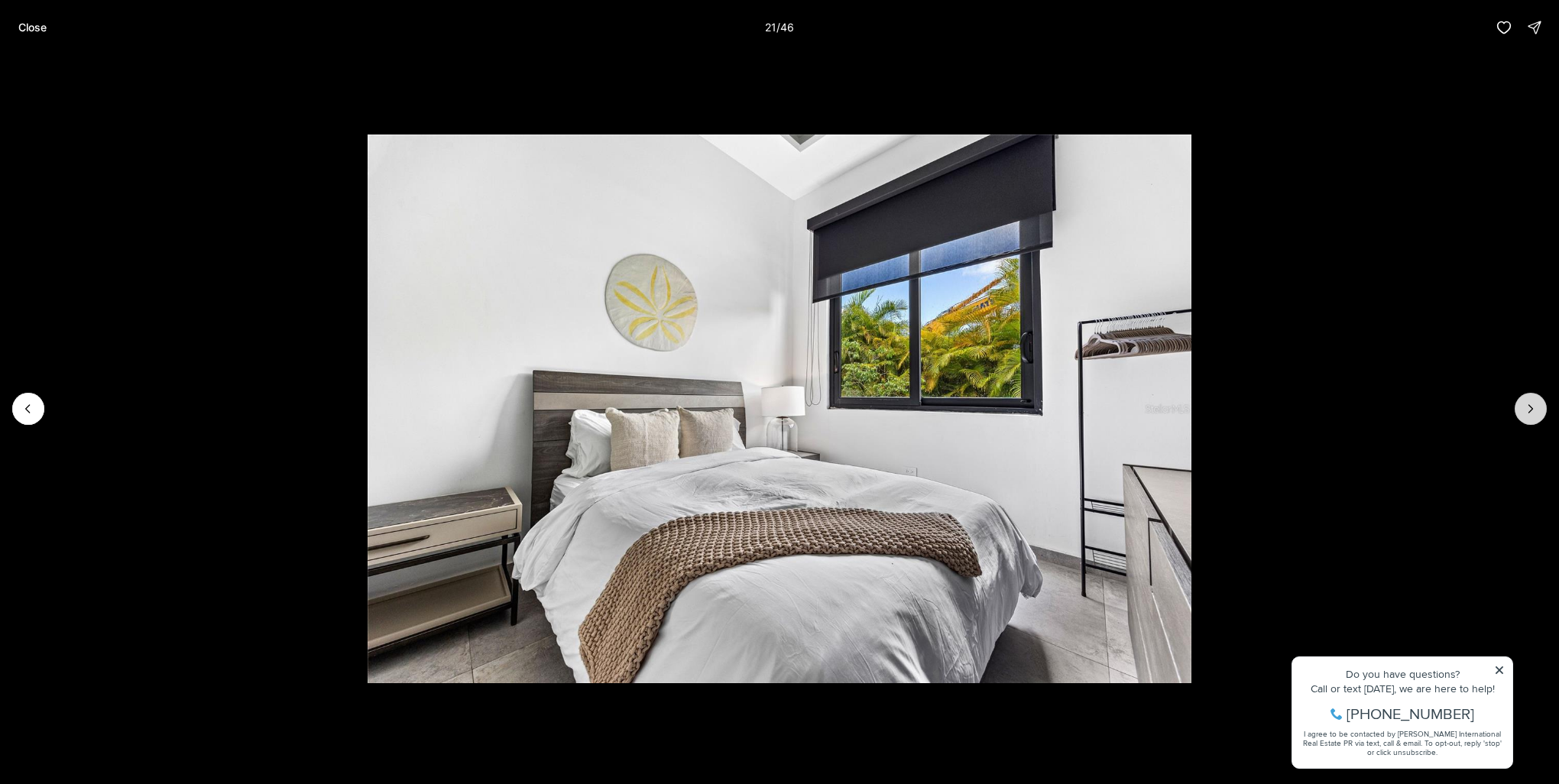
click at [1527, 400] on button "Next slide" at bounding box center [1530, 408] width 32 height 32
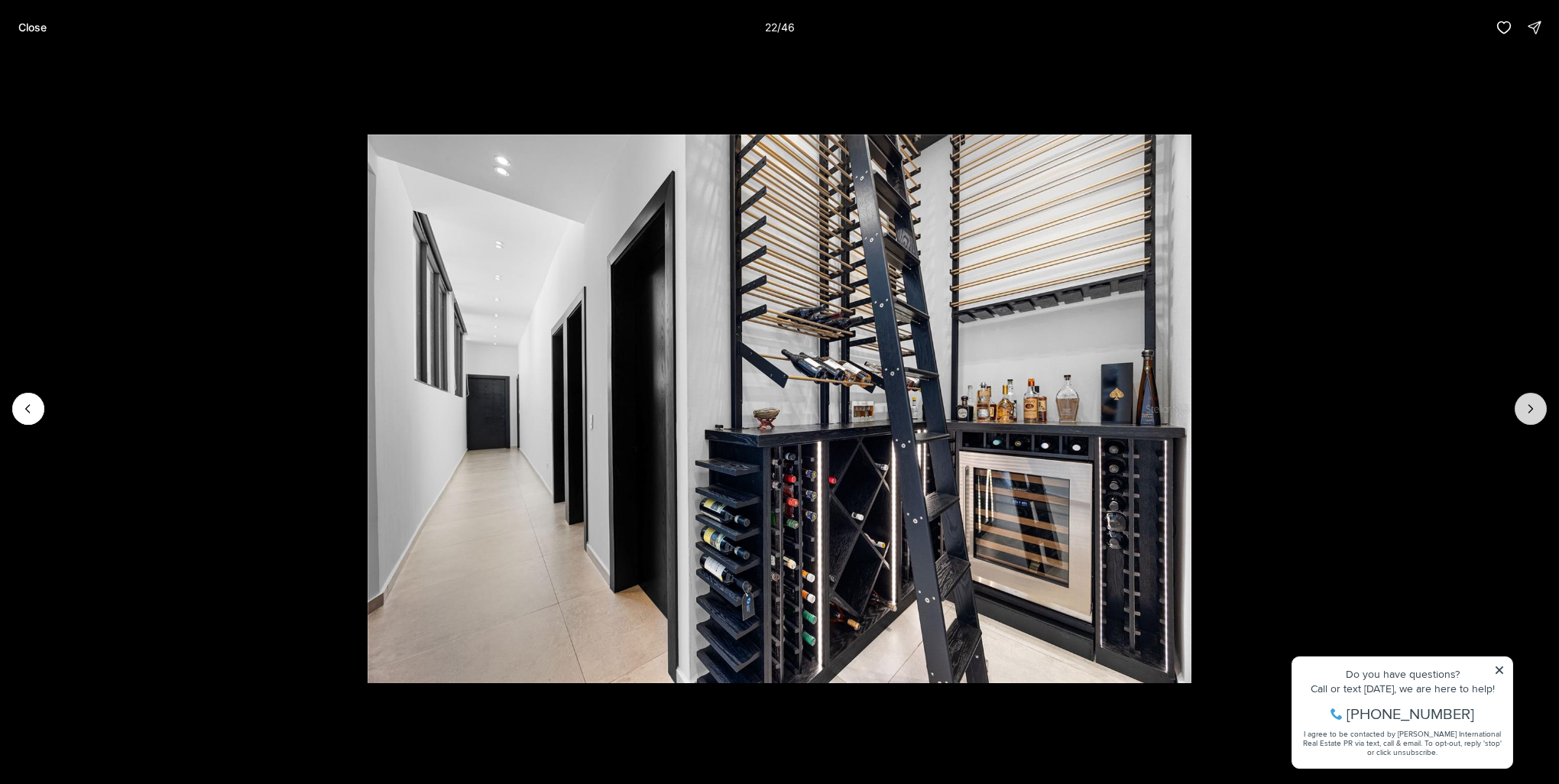
click at [1527, 400] on button "Next slide" at bounding box center [1530, 408] width 32 height 32
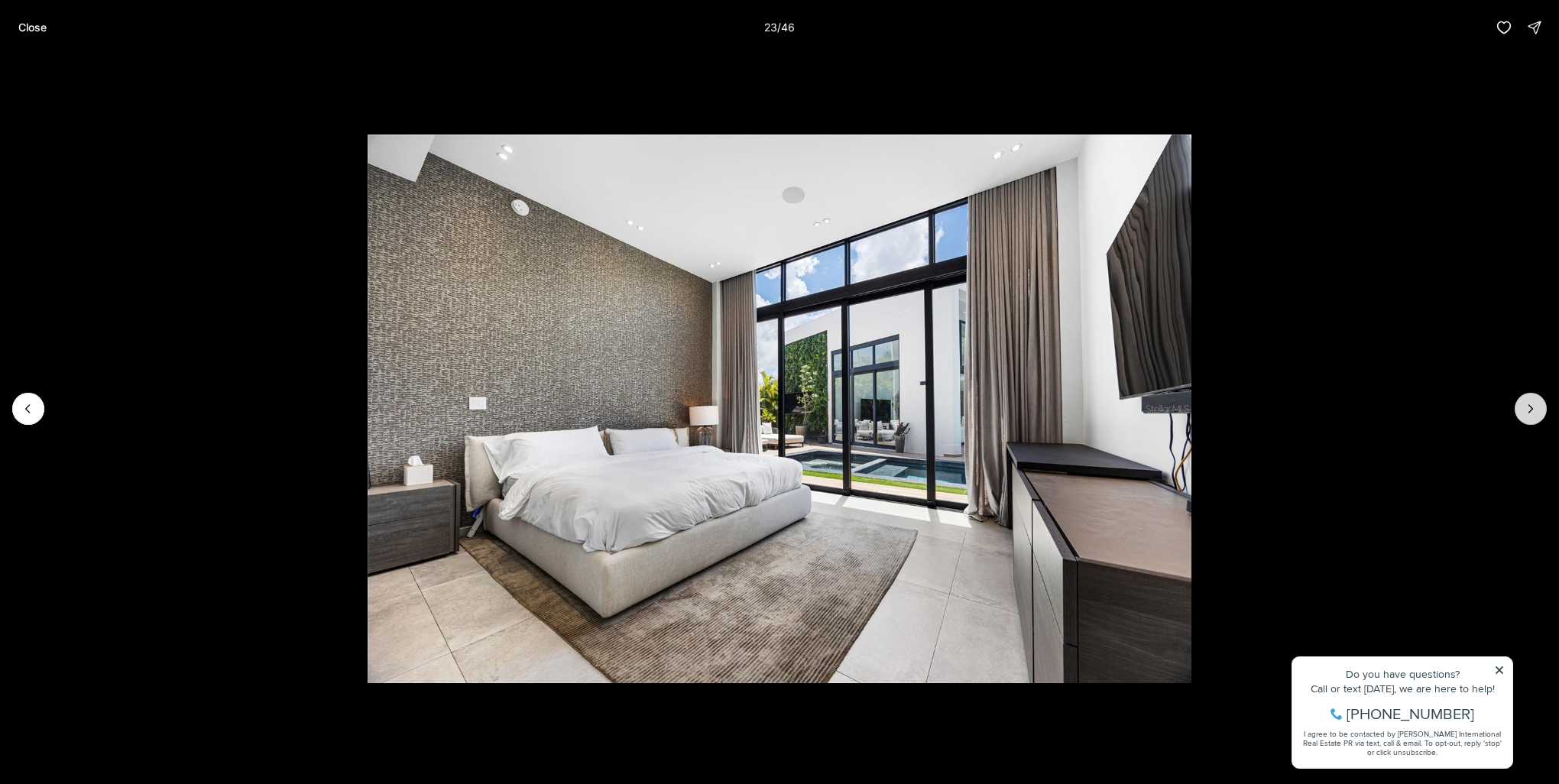
click at [1527, 400] on button "Next slide" at bounding box center [1530, 408] width 32 height 32
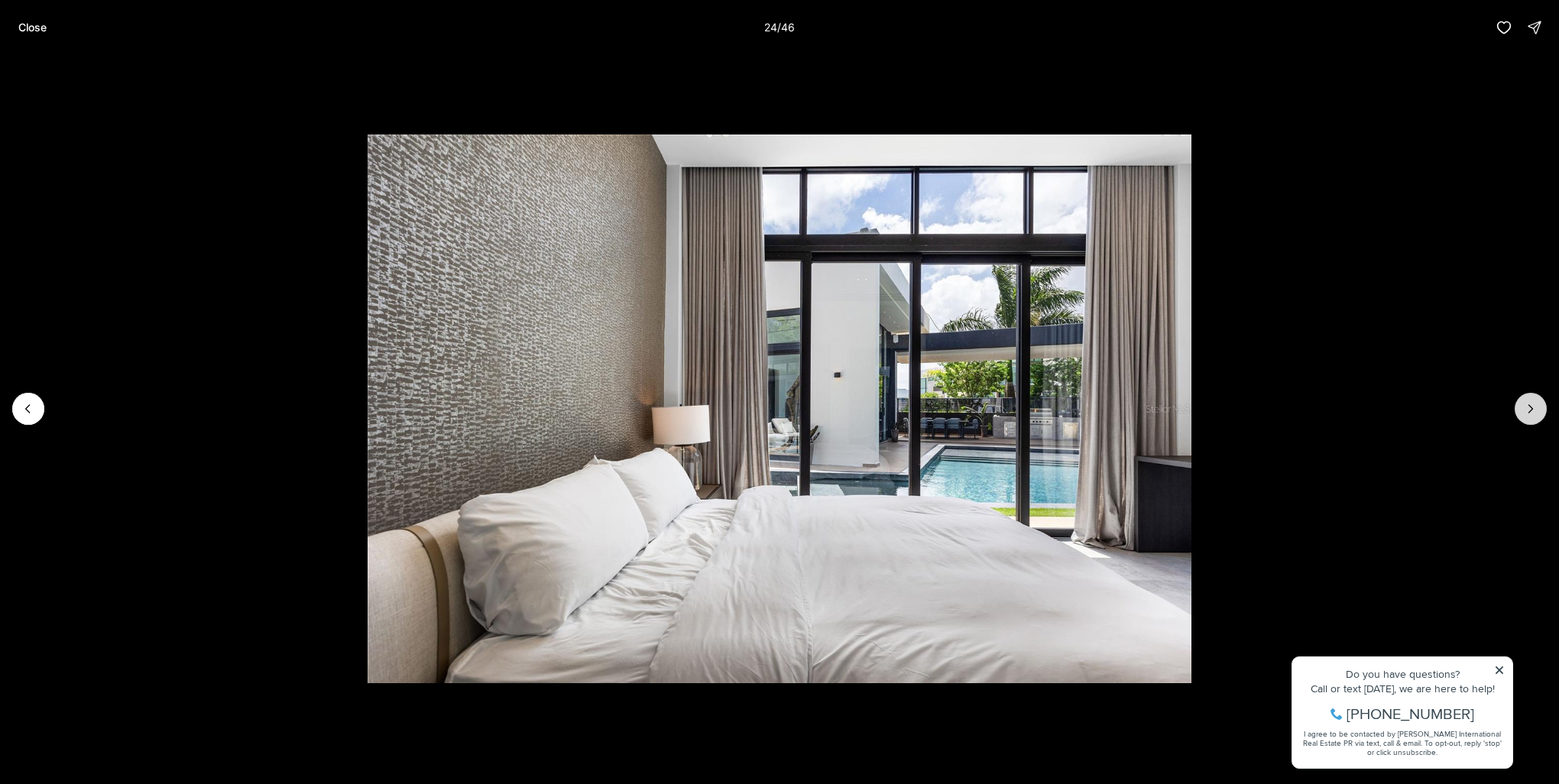
click at [1527, 400] on button "Next slide" at bounding box center [1530, 408] width 32 height 32
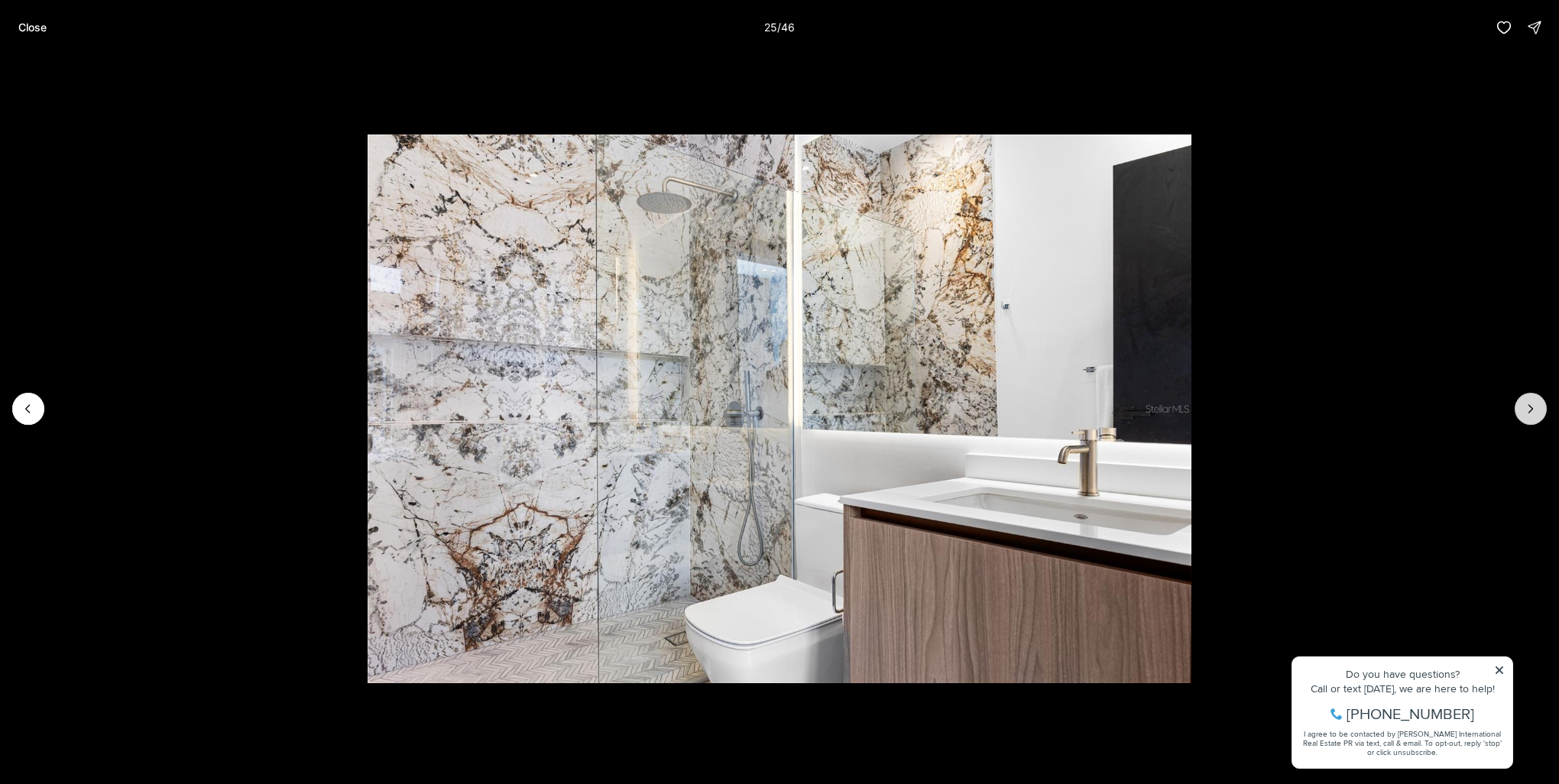
click at [1527, 400] on button "Next slide" at bounding box center [1530, 408] width 32 height 32
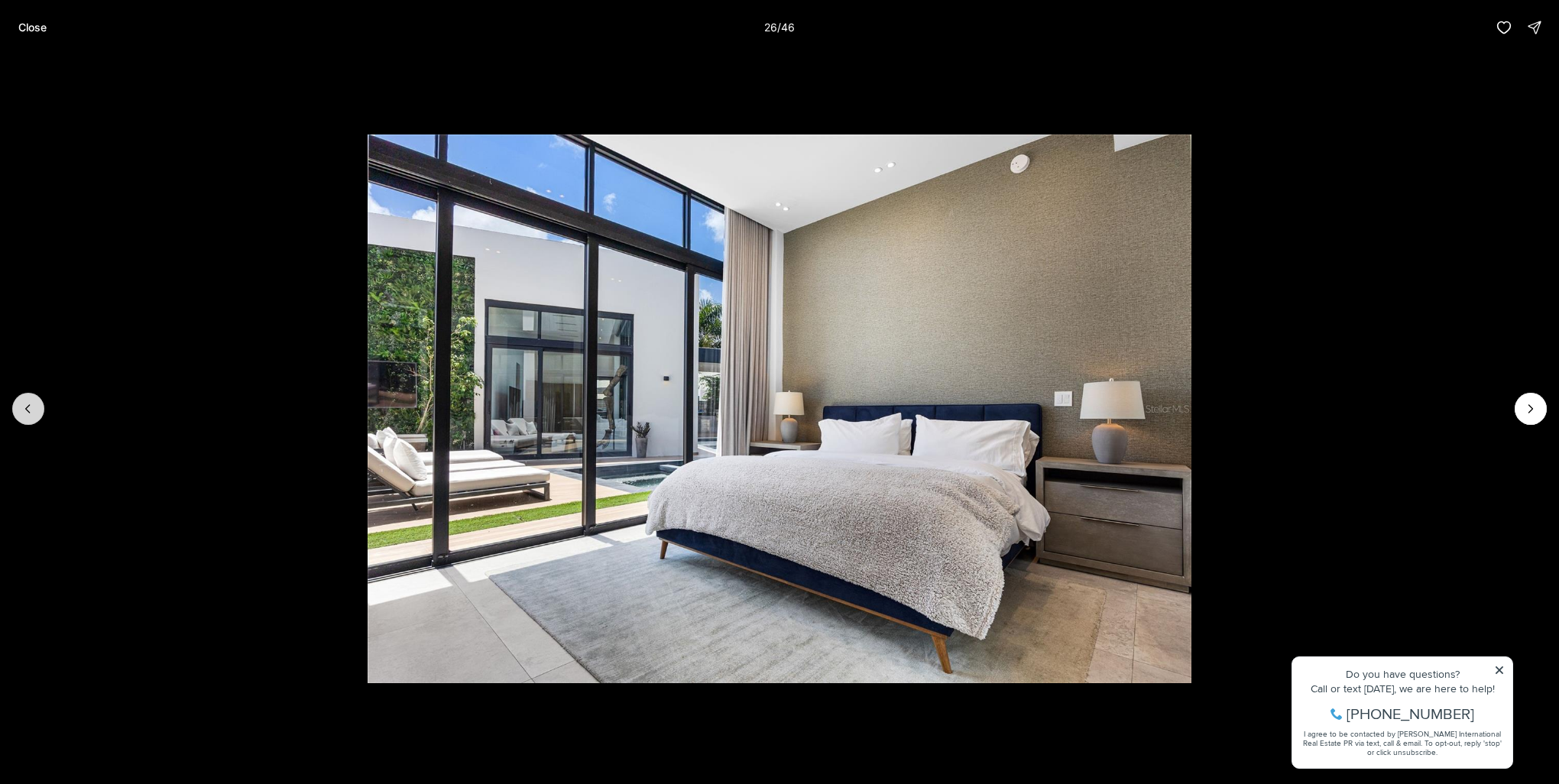
click at [23, 407] on icon "Previous slide" at bounding box center [28, 409] width 16 height 16
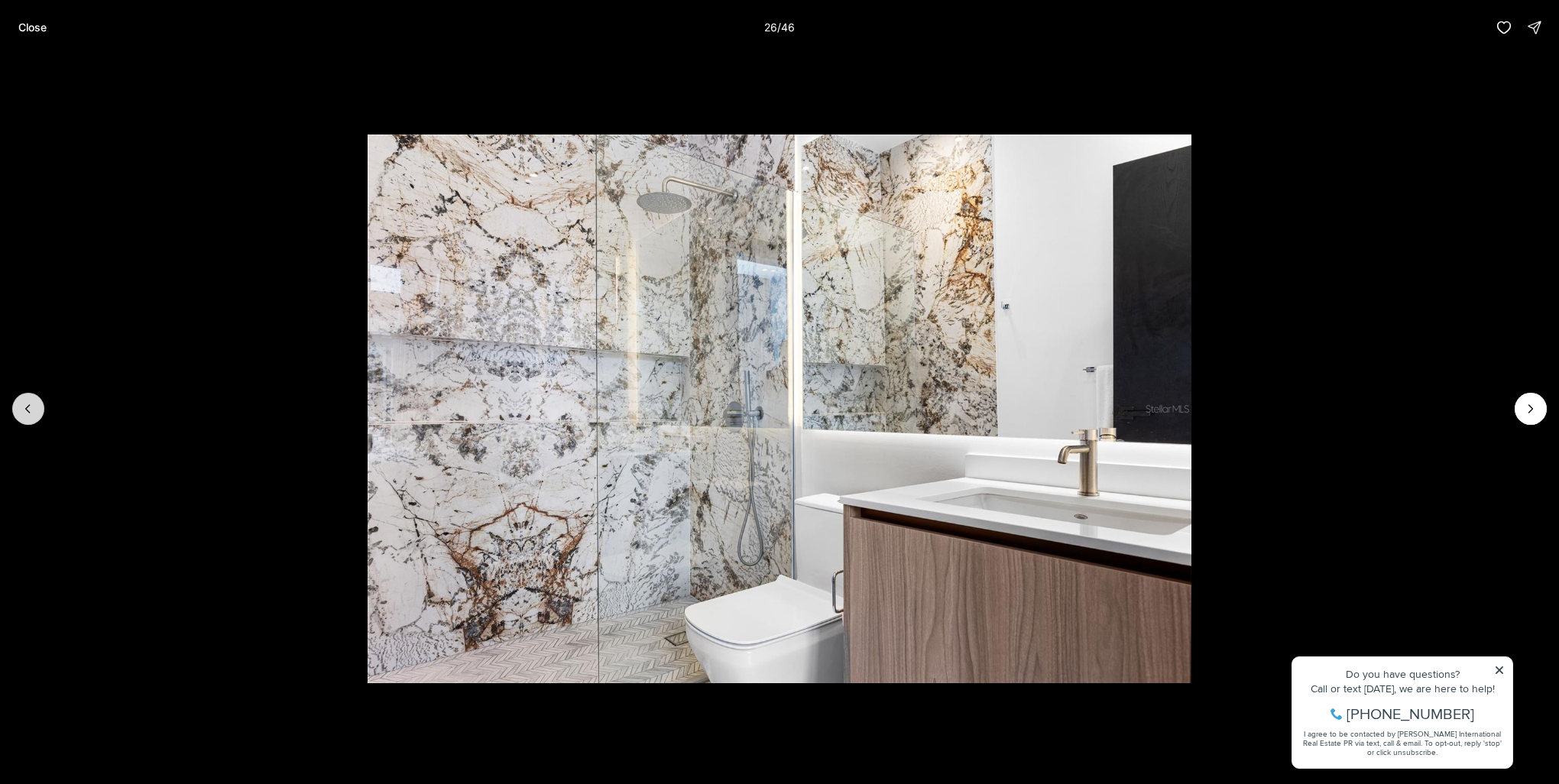
click at [23, 407] on icon "Previous slide" at bounding box center [28, 409] width 16 height 16
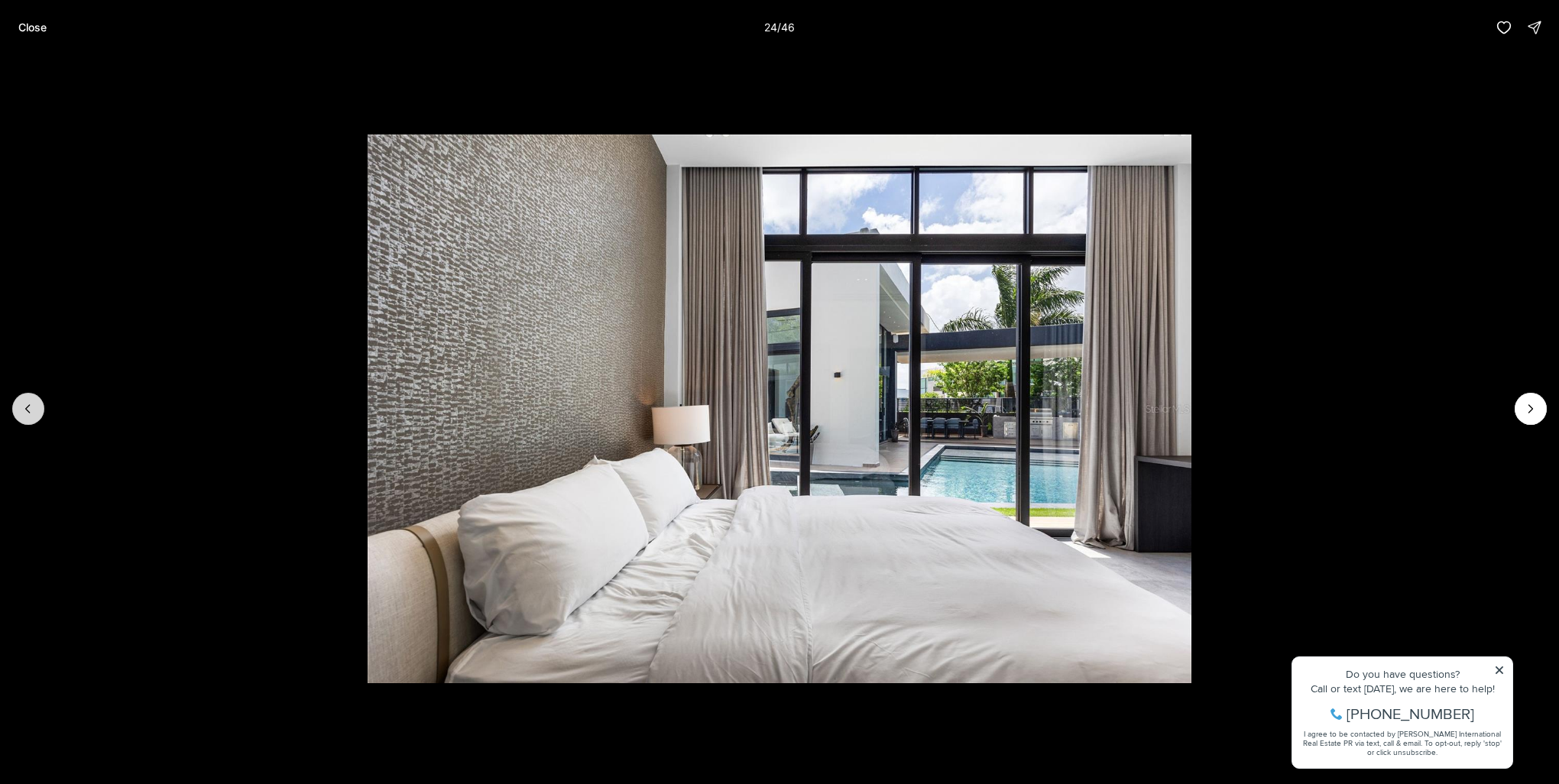
click at [23, 407] on icon "Previous slide" at bounding box center [28, 409] width 16 height 16
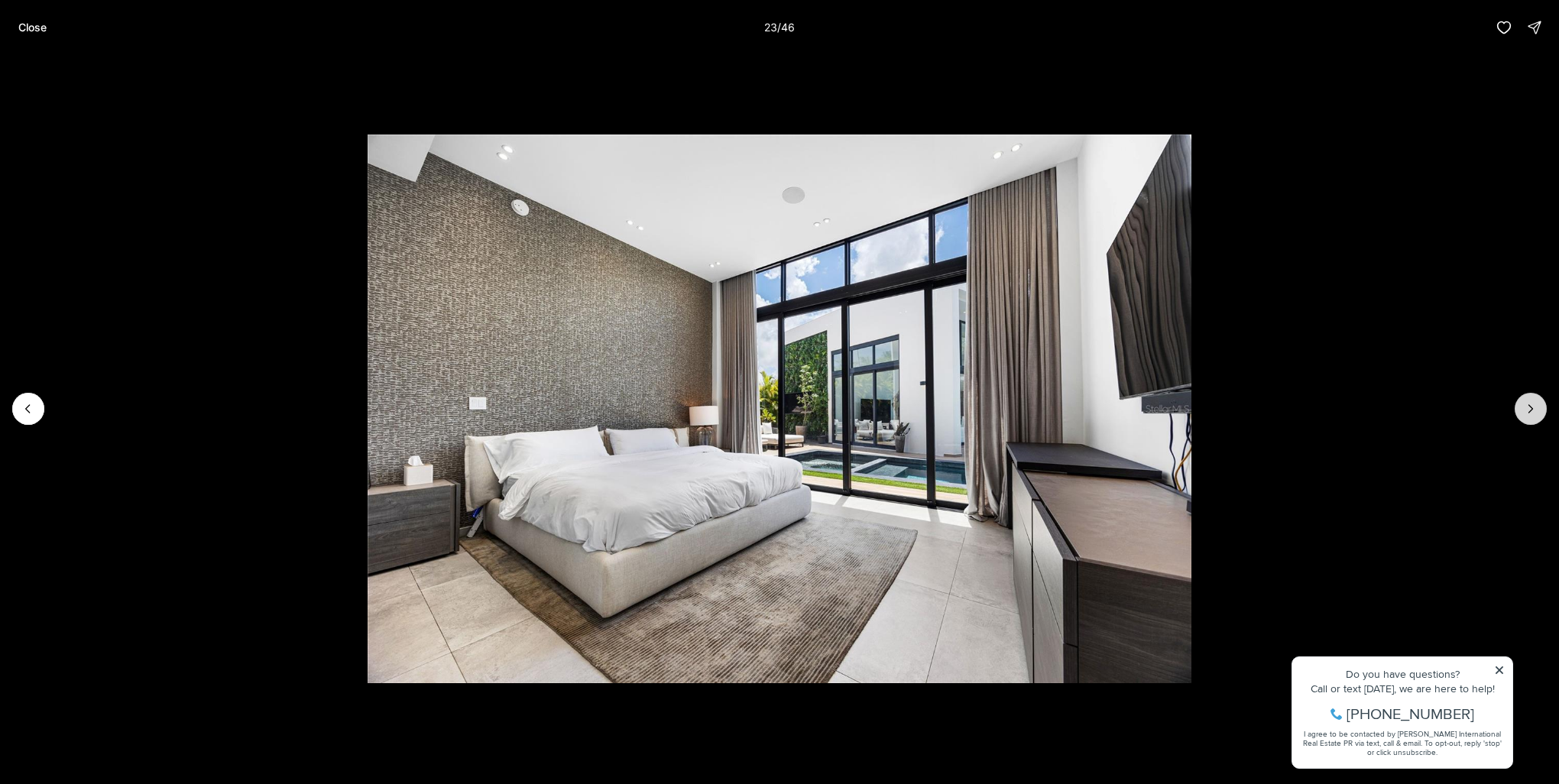
click at [1533, 409] on icon "Next slide" at bounding box center [1531, 409] width 16 height 16
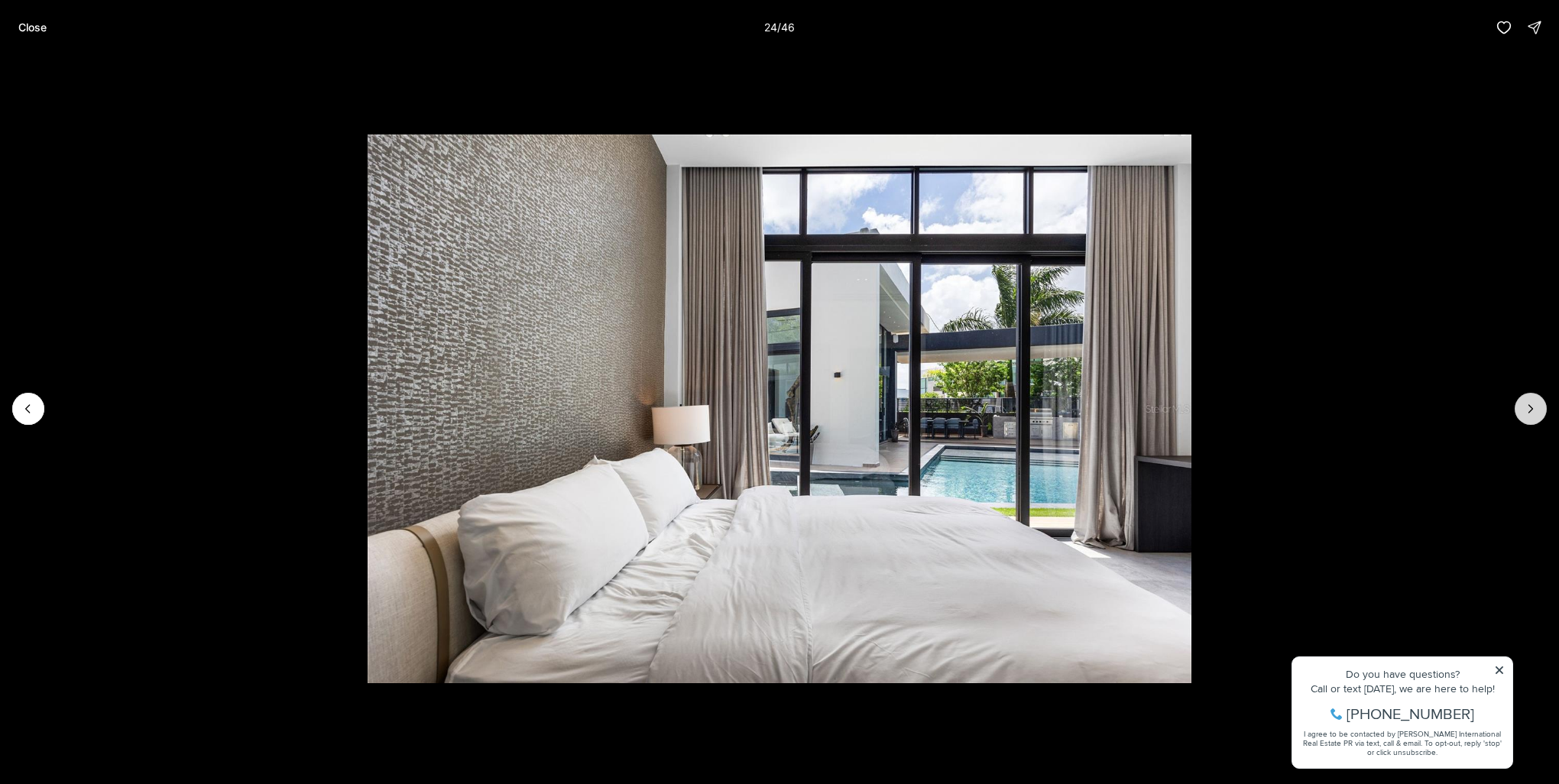
click at [1533, 409] on icon "Next slide" at bounding box center [1531, 409] width 16 height 16
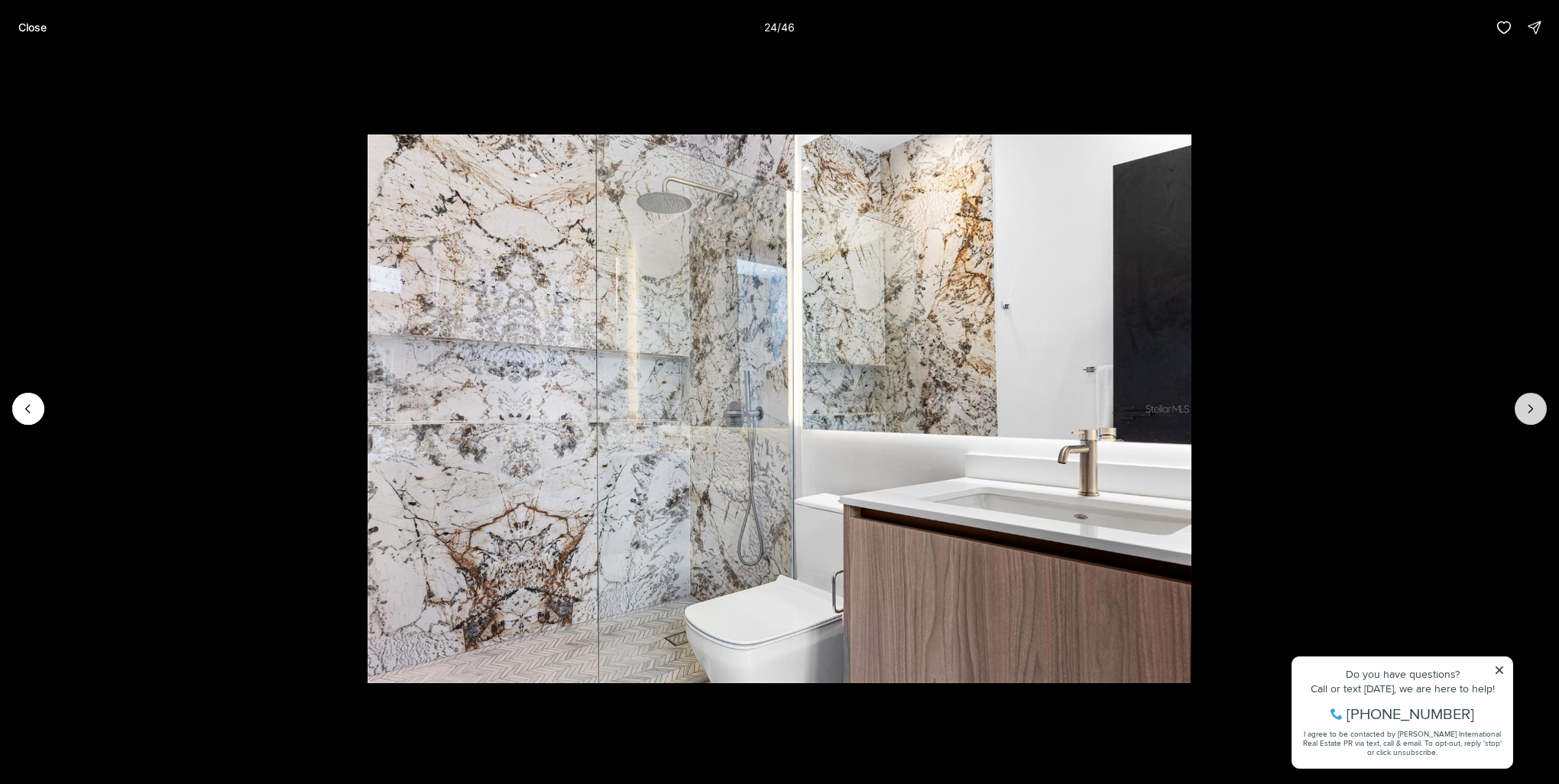
click at [1533, 409] on icon "Next slide" at bounding box center [1531, 409] width 16 height 16
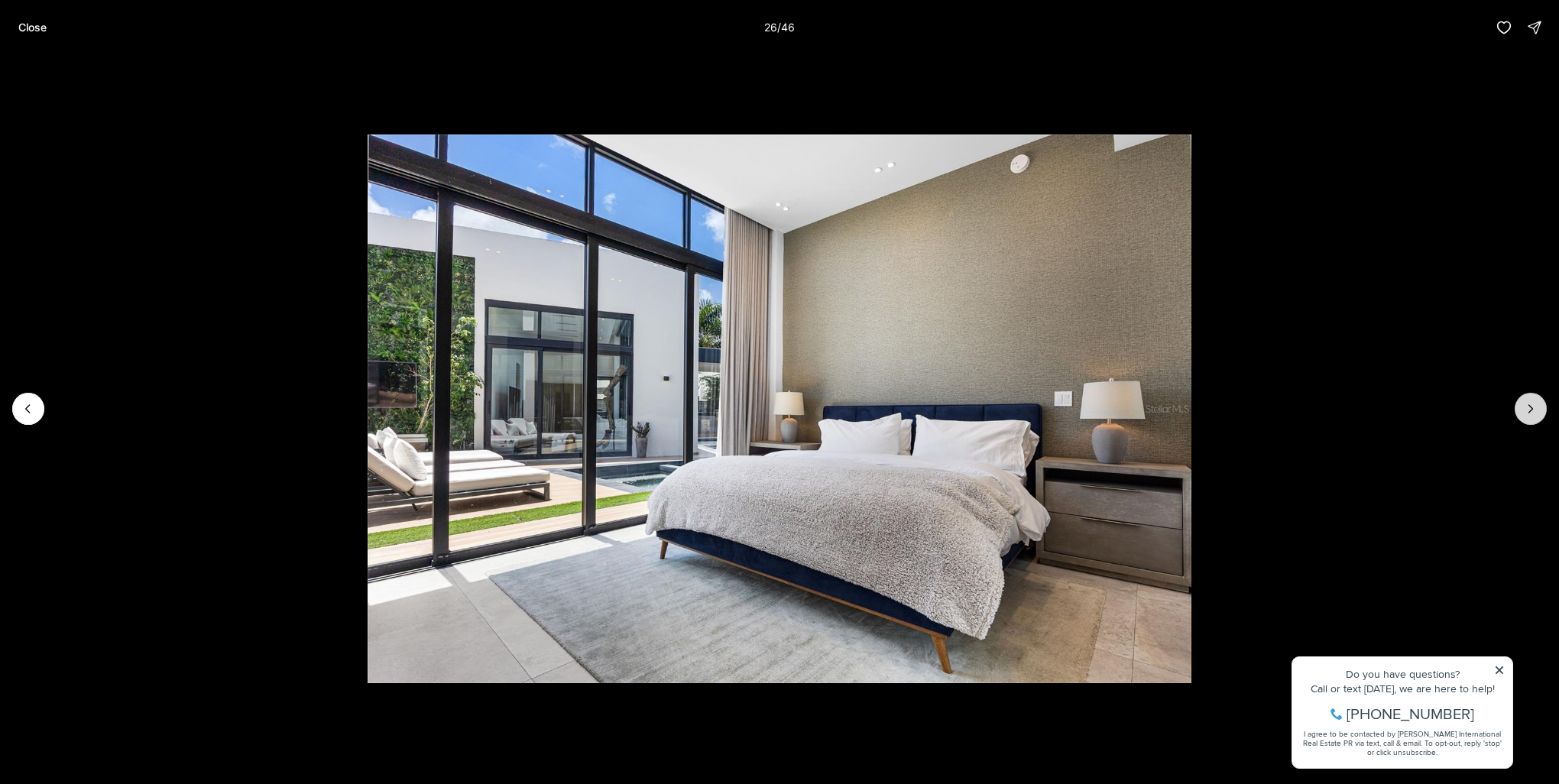
click at [1533, 409] on icon "Next slide" at bounding box center [1531, 409] width 16 height 16
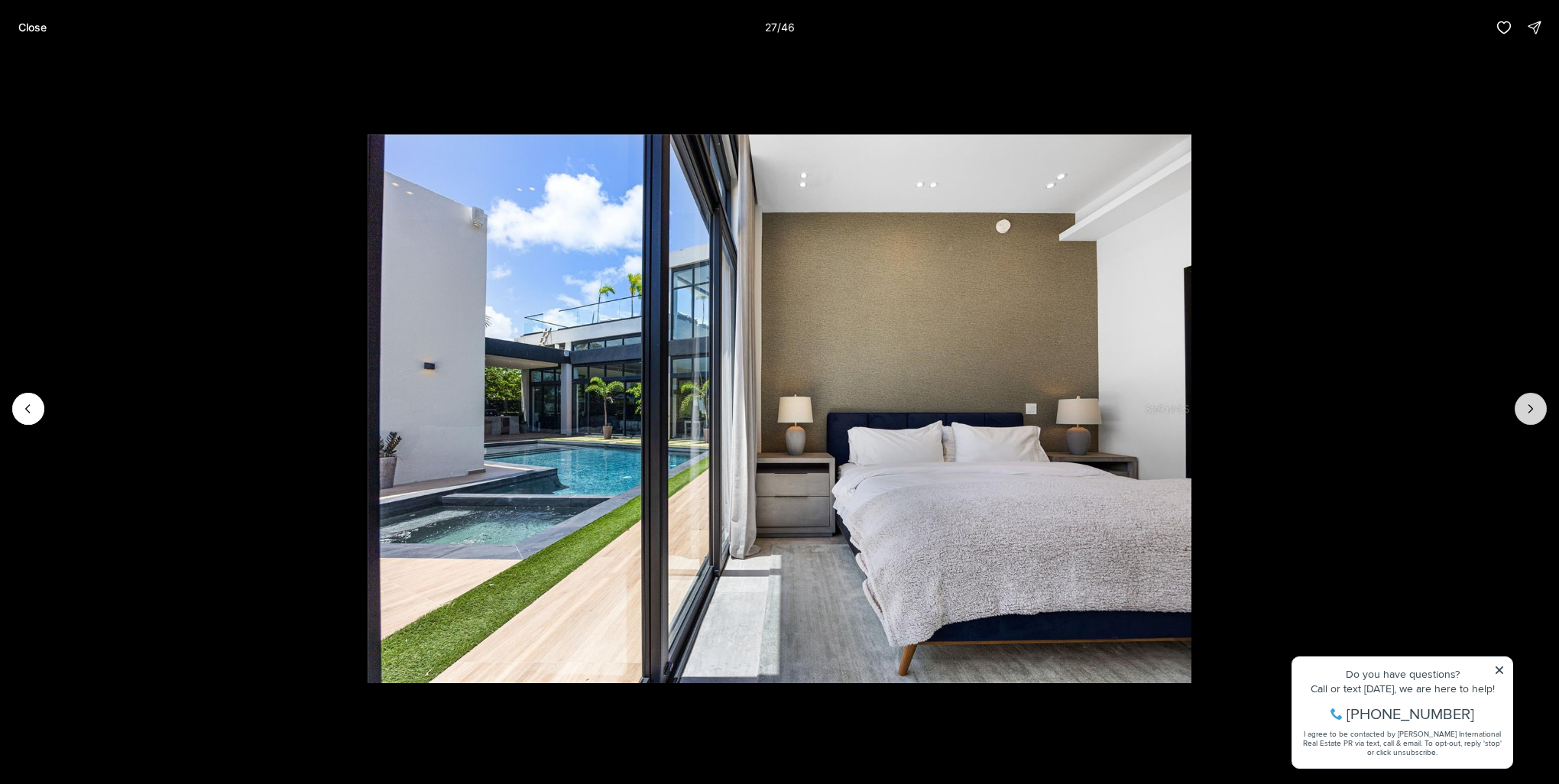
click at [1533, 409] on icon "Next slide" at bounding box center [1531, 409] width 16 height 16
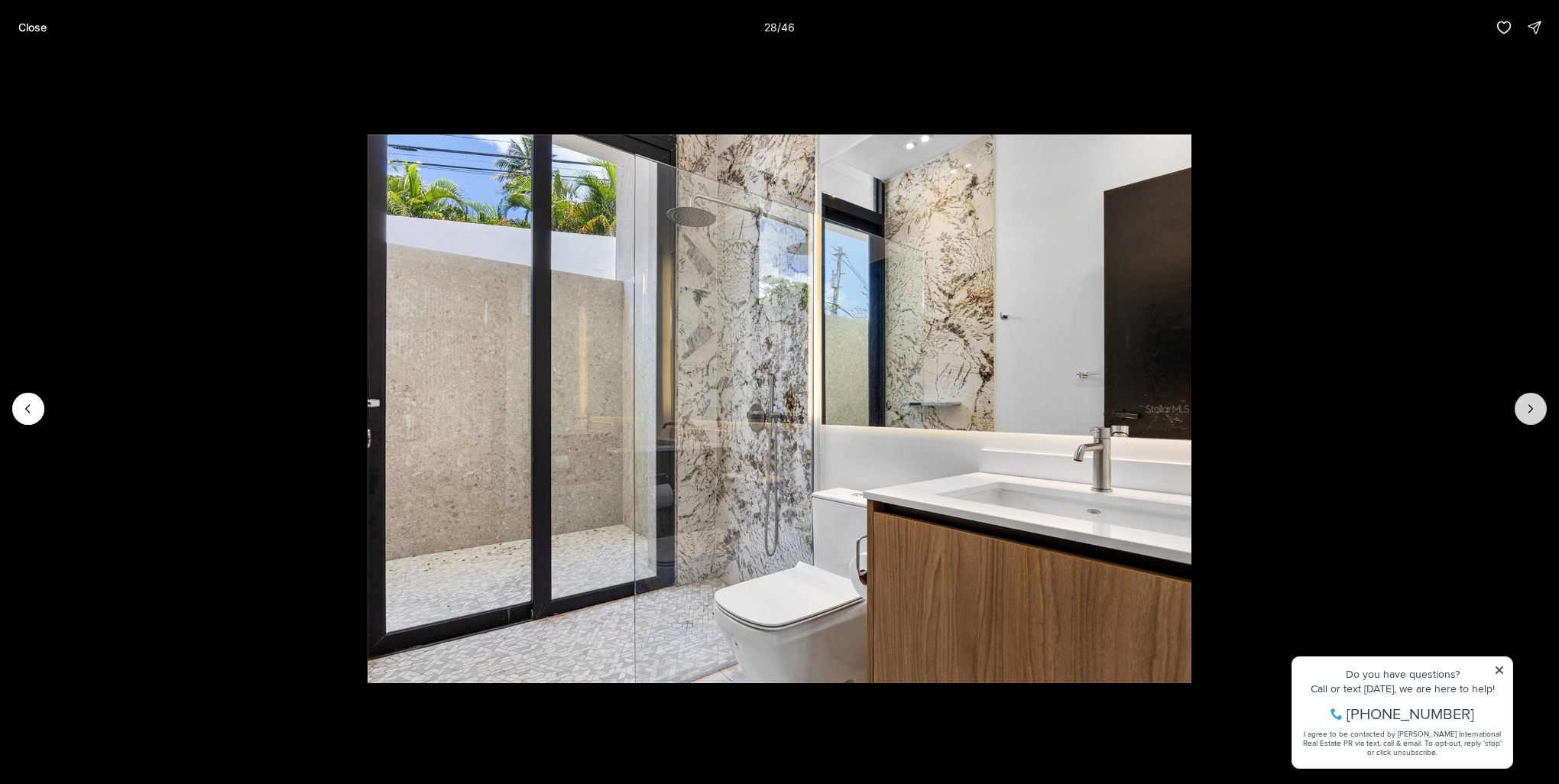
click at [1533, 409] on icon "Next slide" at bounding box center [1531, 409] width 16 height 16
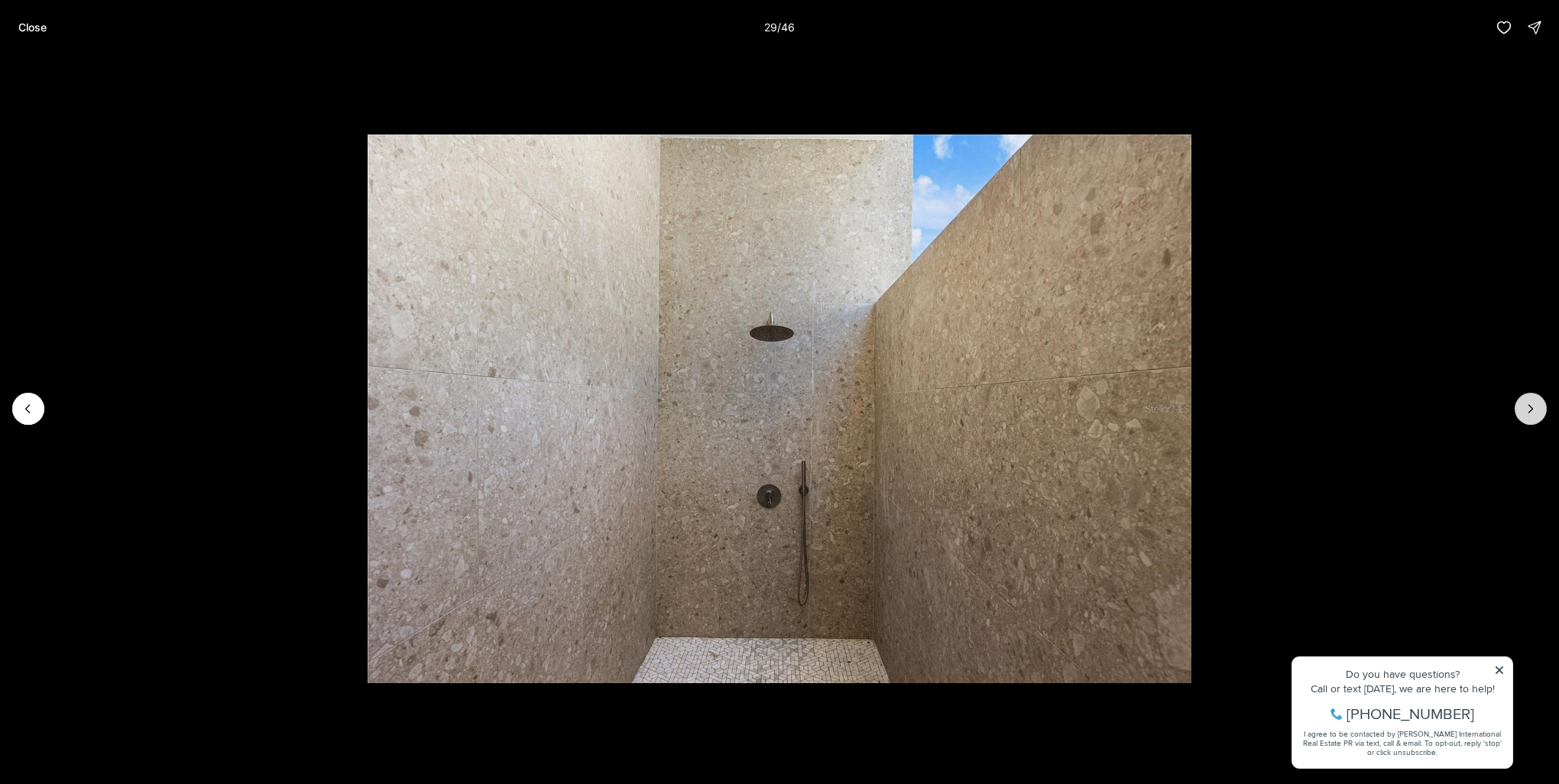
click at [1533, 409] on icon "Next slide" at bounding box center [1531, 409] width 16 height 16
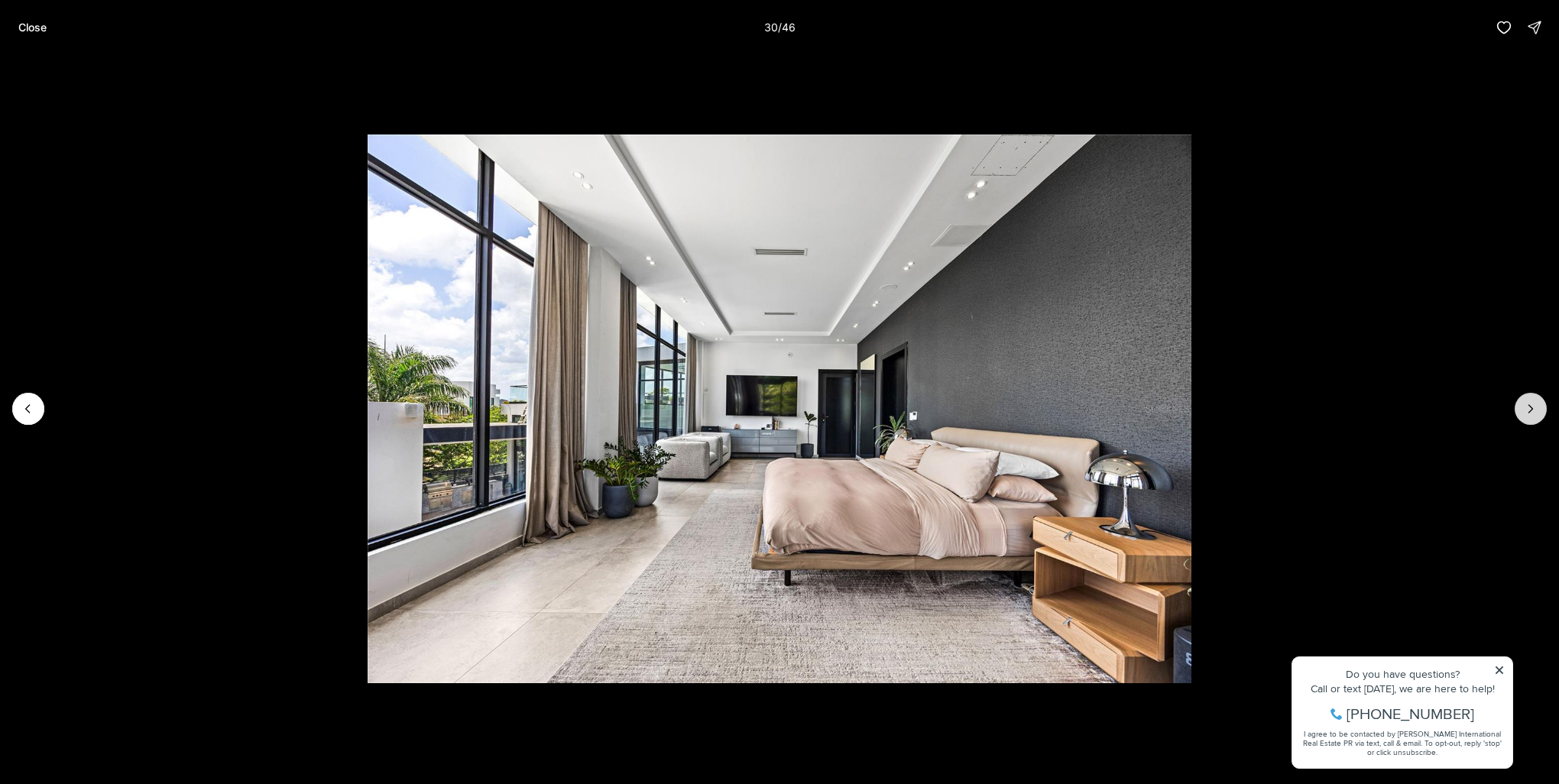
click at [1533, 409] on icon "Next slide" at bounding box center [1531, 409] width 16 height 16
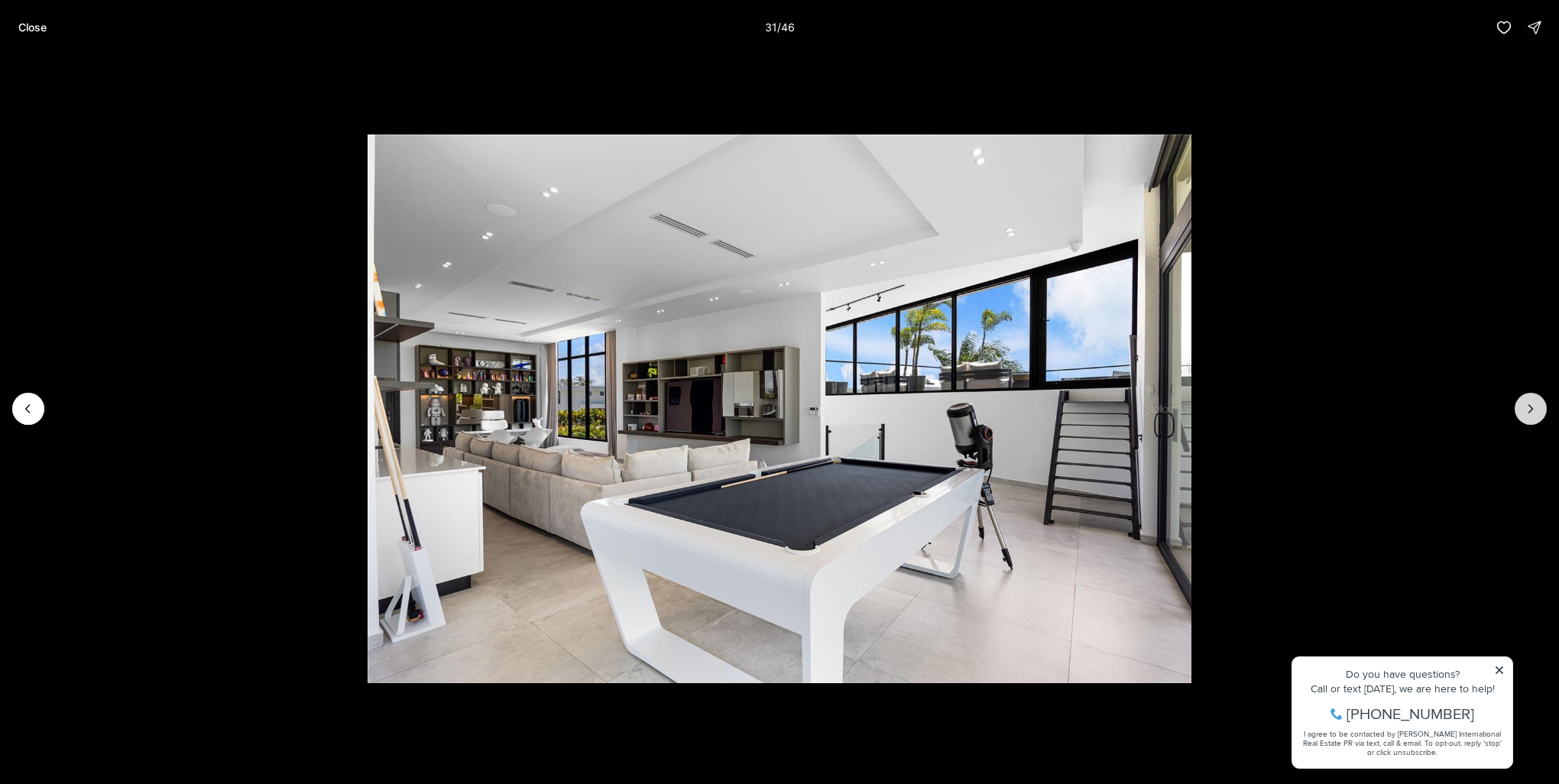
click at [1533, 409] on icon "Next slide" at bounding box center [1531, 409] width 16 height 16
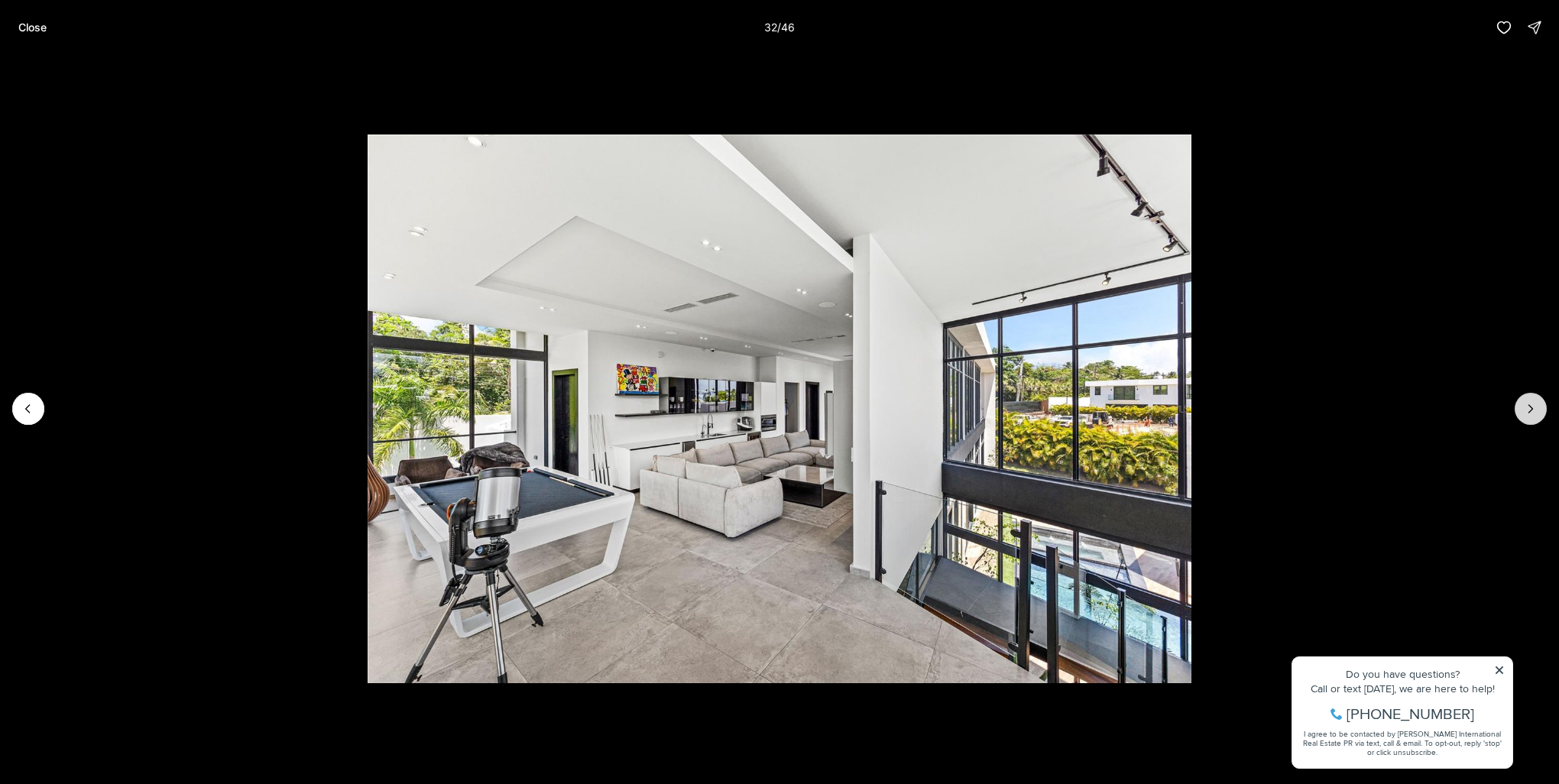
click at [1533, 409] on icon "Next slide" at bounding box center [1531, 409] width 16 height 16
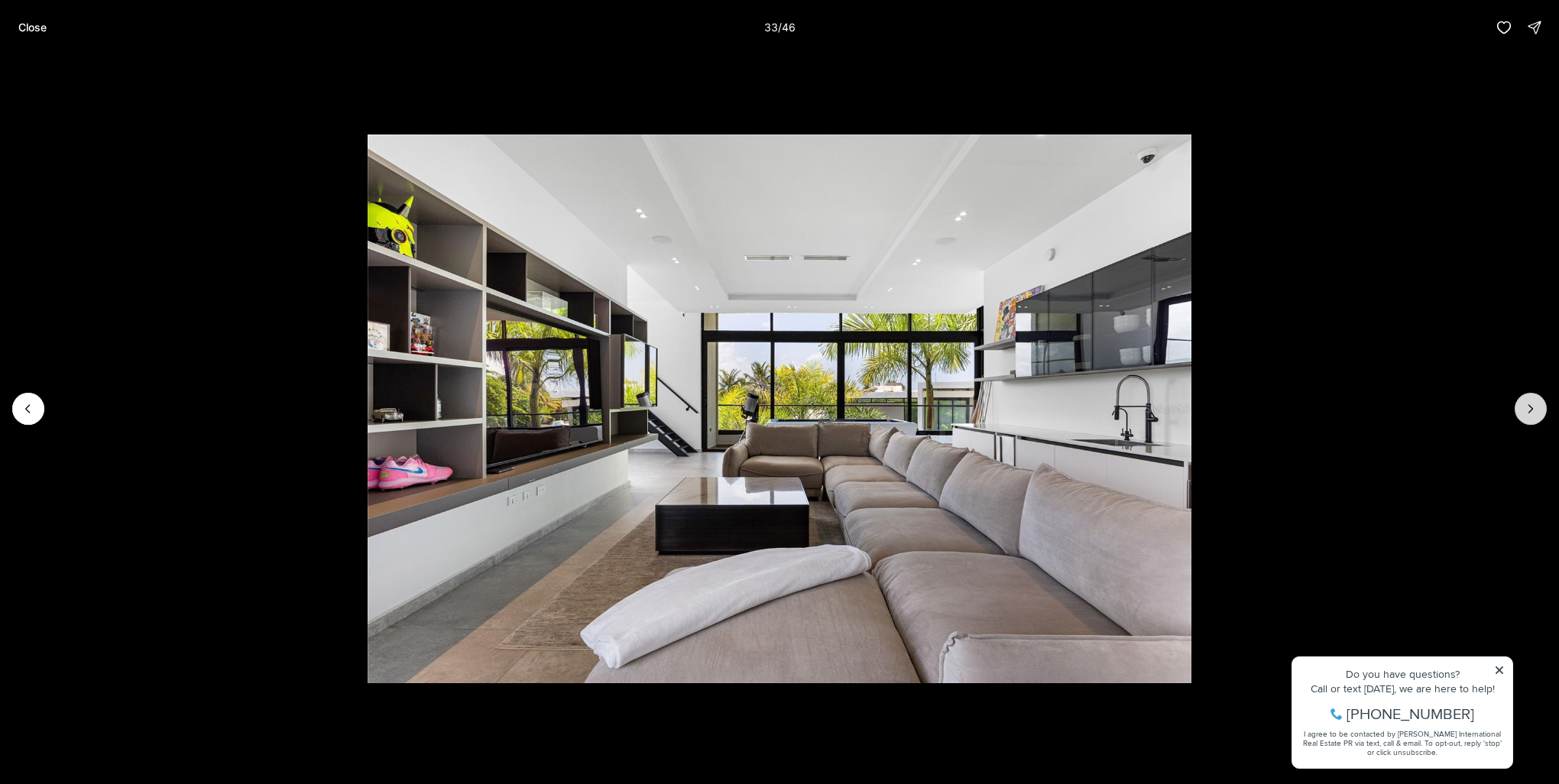
click at [1533, 409] on icon "Next slide" at bounding box center [1531, 409] width 16 height 16
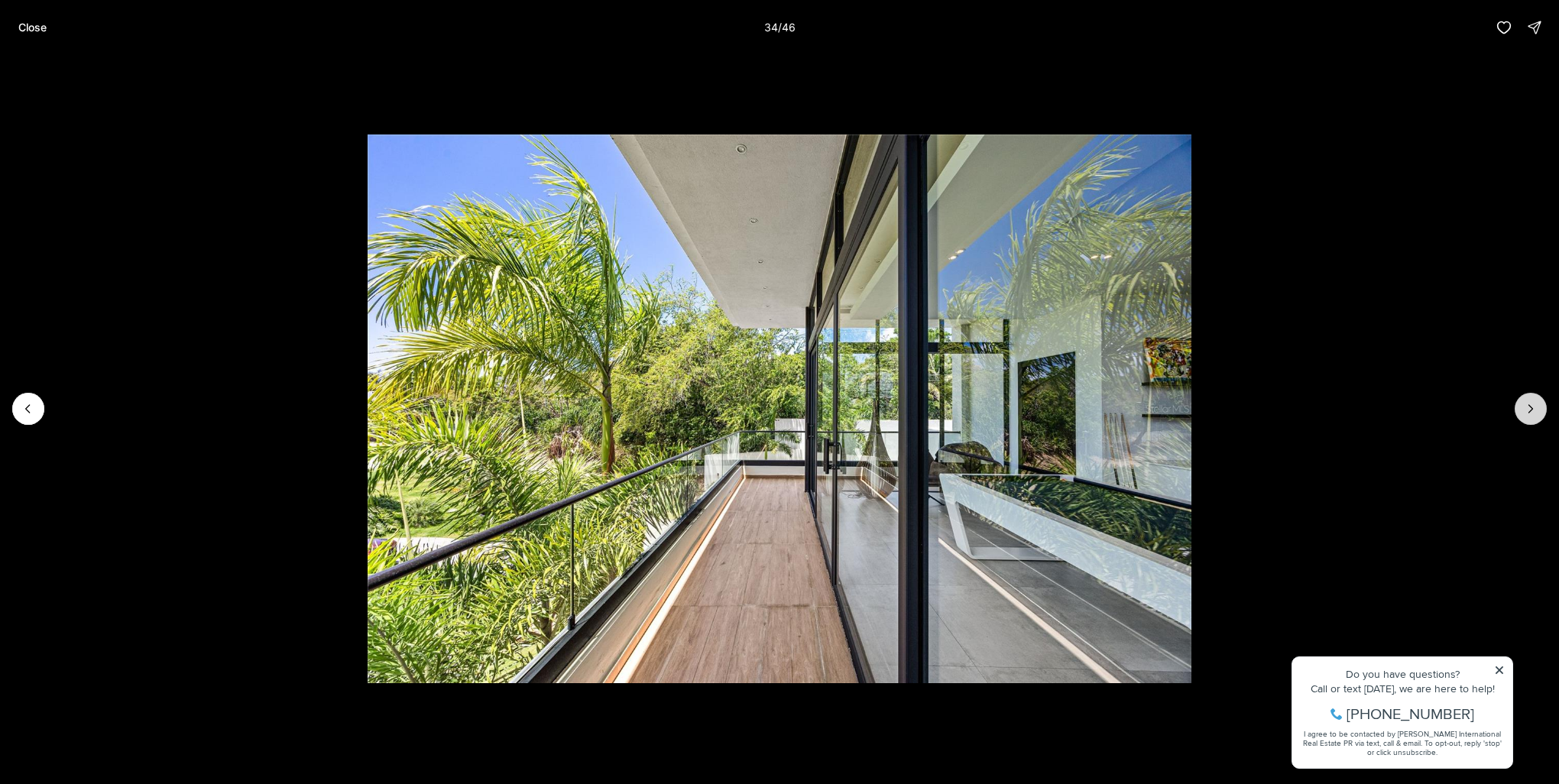
click at [1533, 409] on icon "Next slide" at bounding box center [1531, 409] width 16 height 16
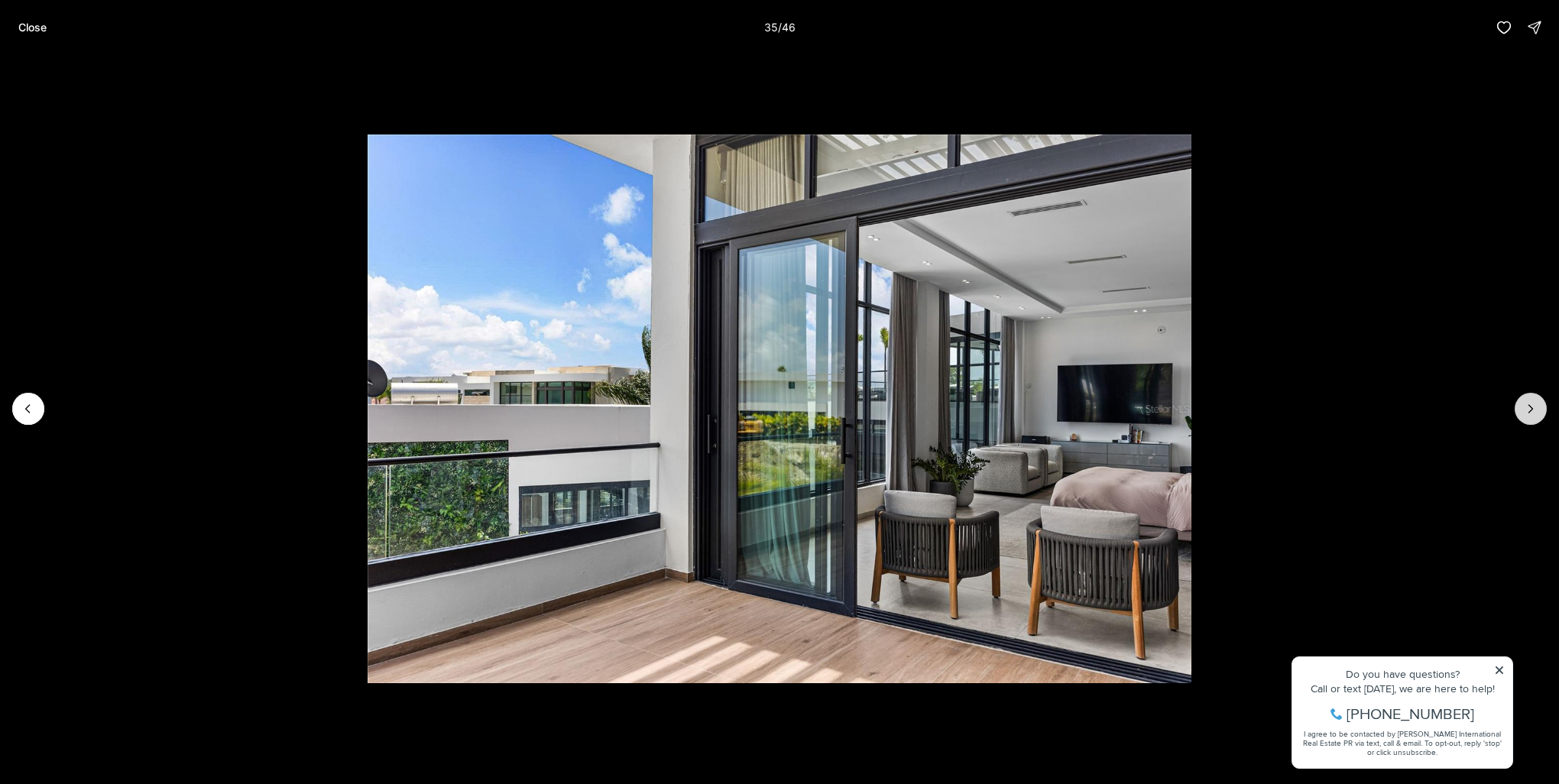
click at [1533, 409] on icon "Next slide" at bounding box center [1531, 409] width 16 height 16
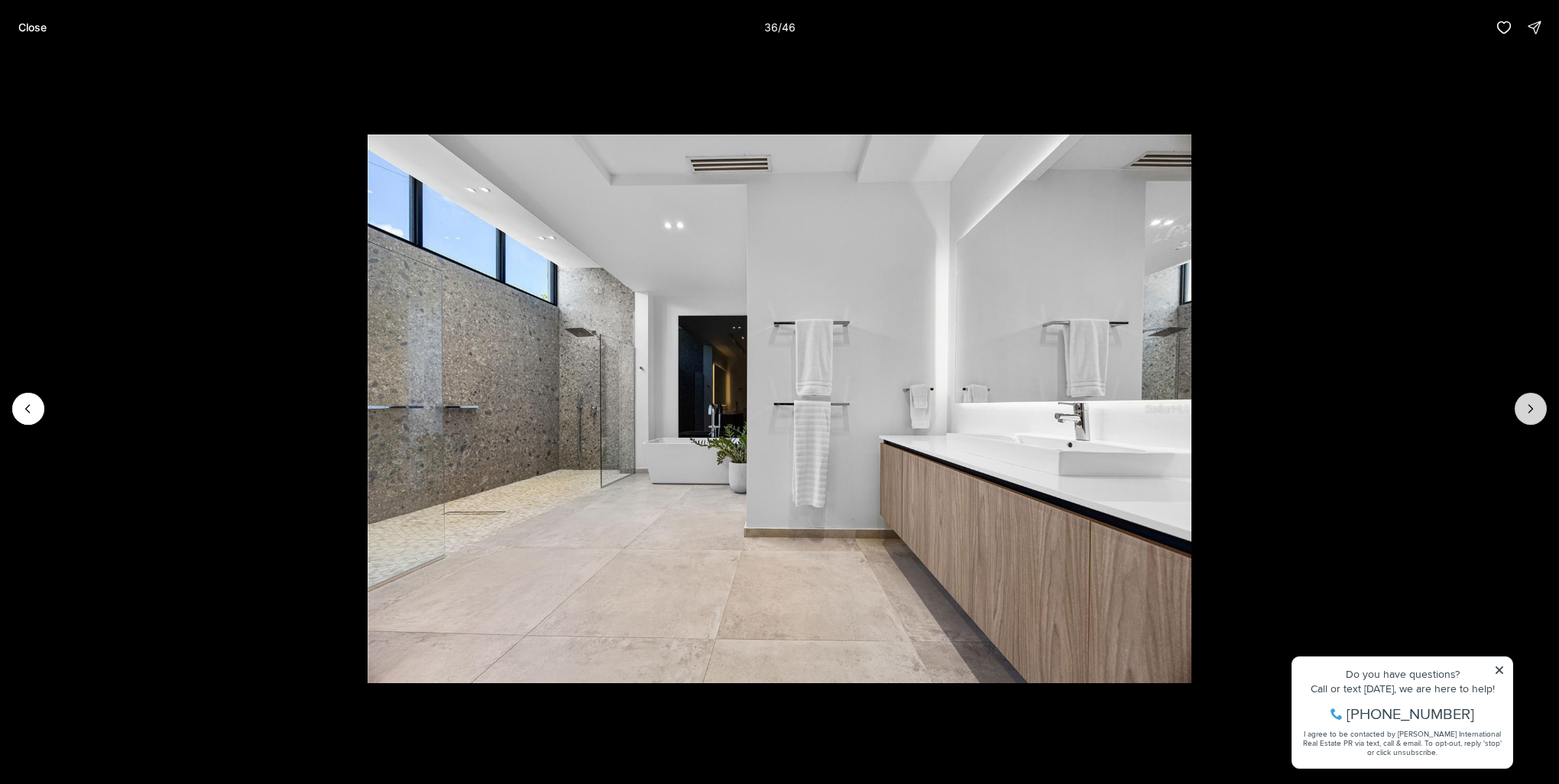
click at [1533, 409] on icon "Next slide" at bounding box center [1531, 409] width 16 height 16
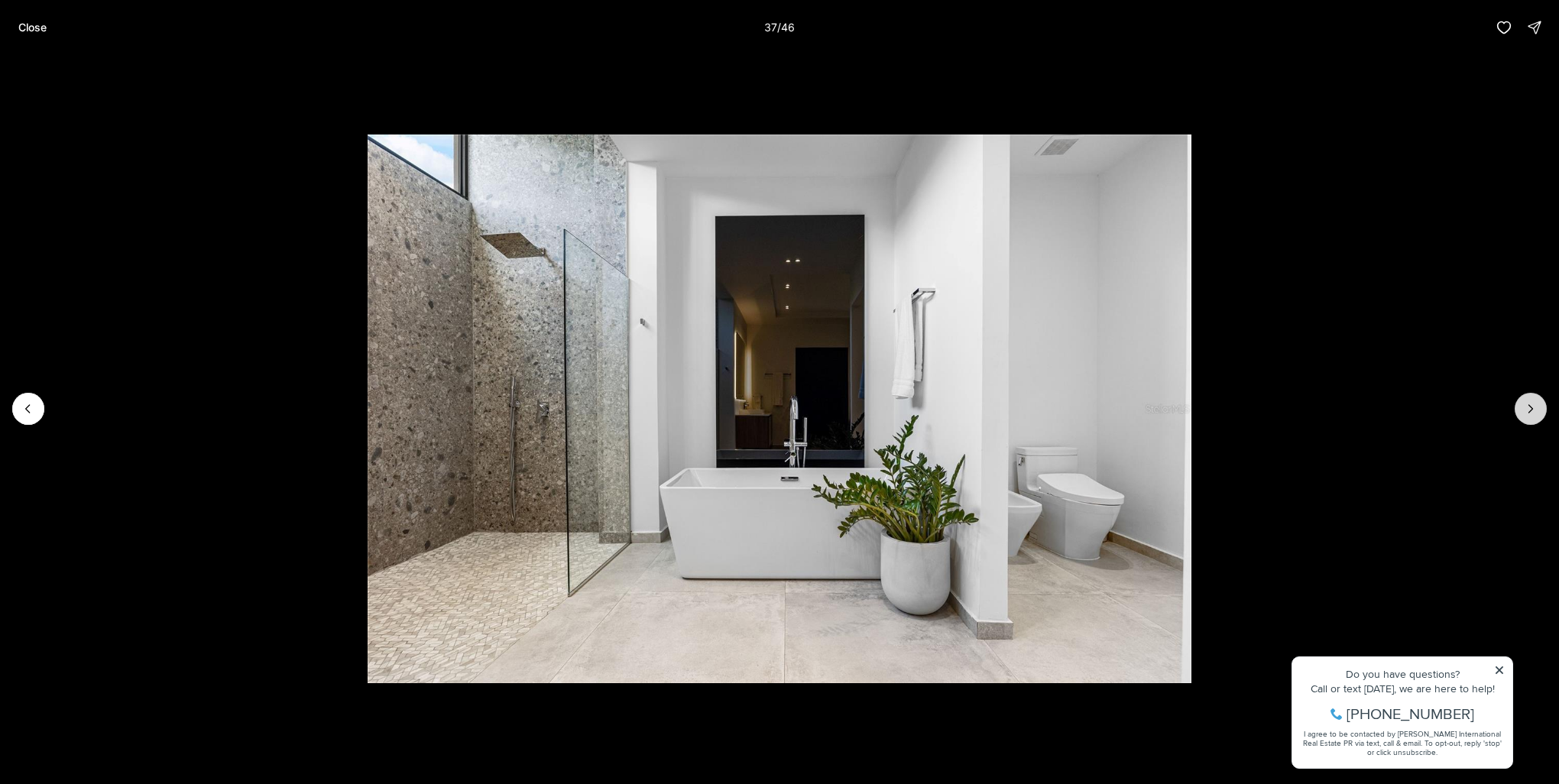
click at [1533, 409] on icon "Next slide" at bounding box center [1531, 409] width 16 height 16
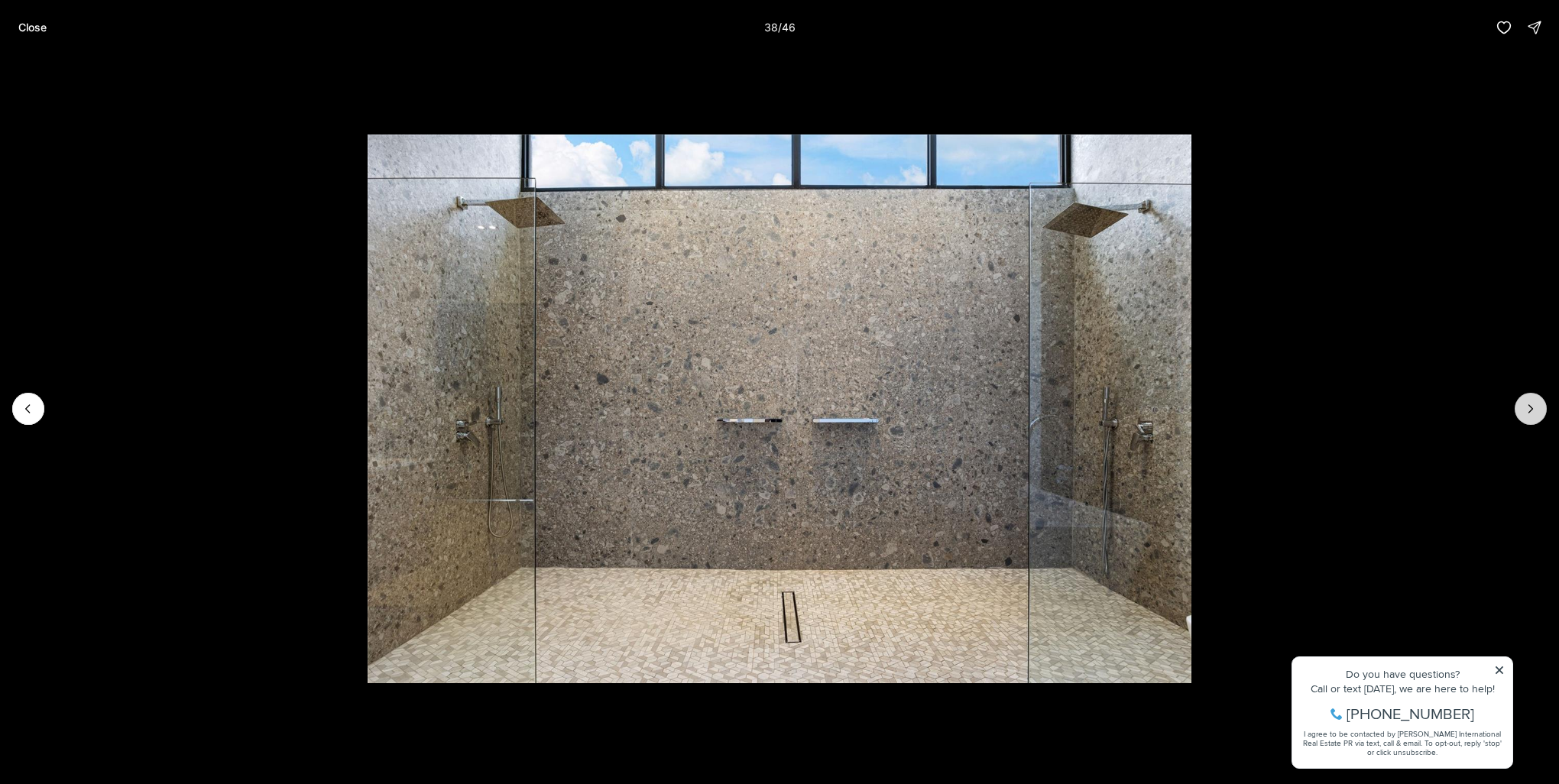
click at [1533, 409] on icon "Next slide" at bounding box center [1531, 409] width 16 height 16
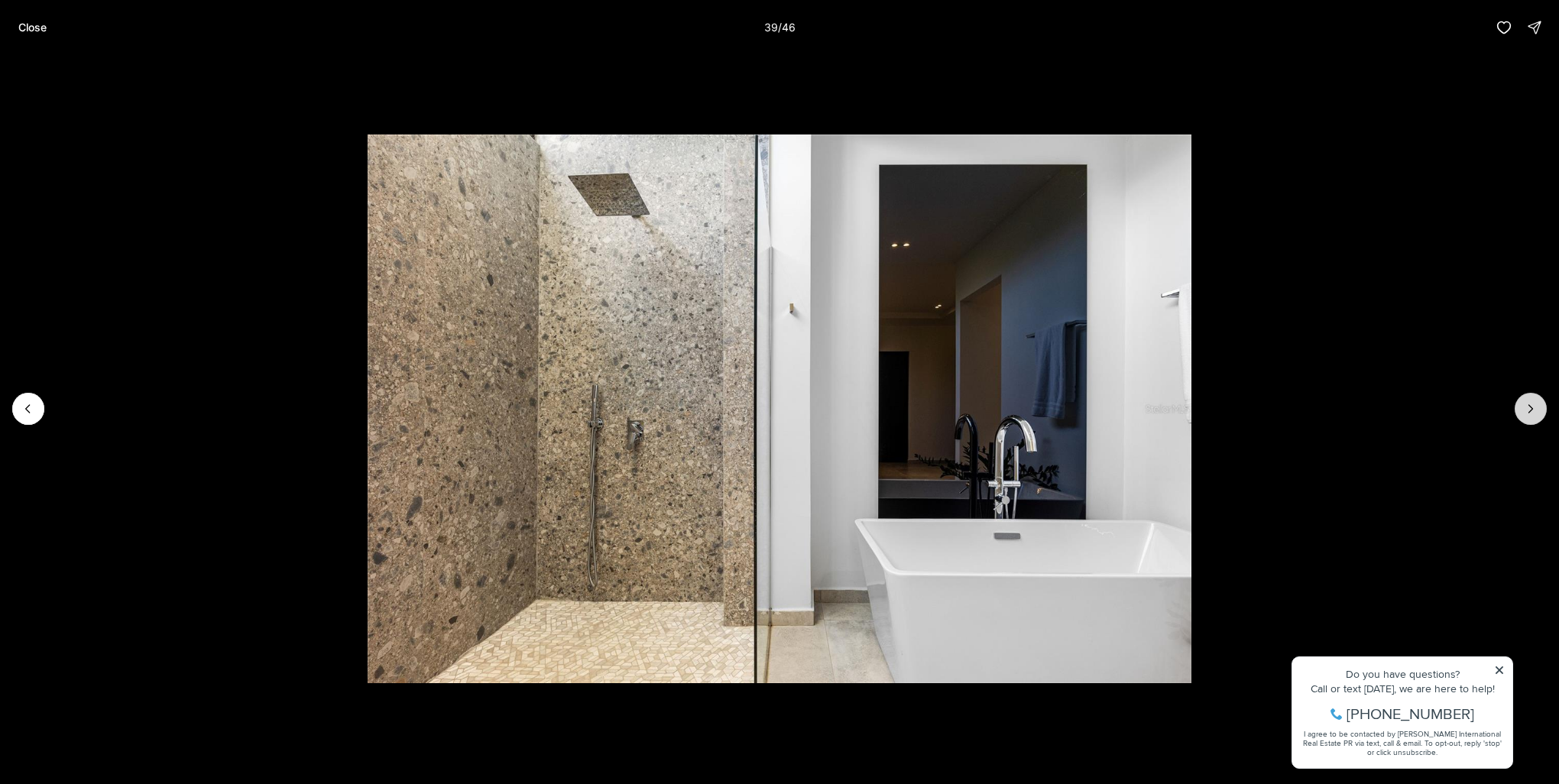
click at [1533, 409] on icon "Next slide" at bounding box center [1531, 409] width 16 height 16
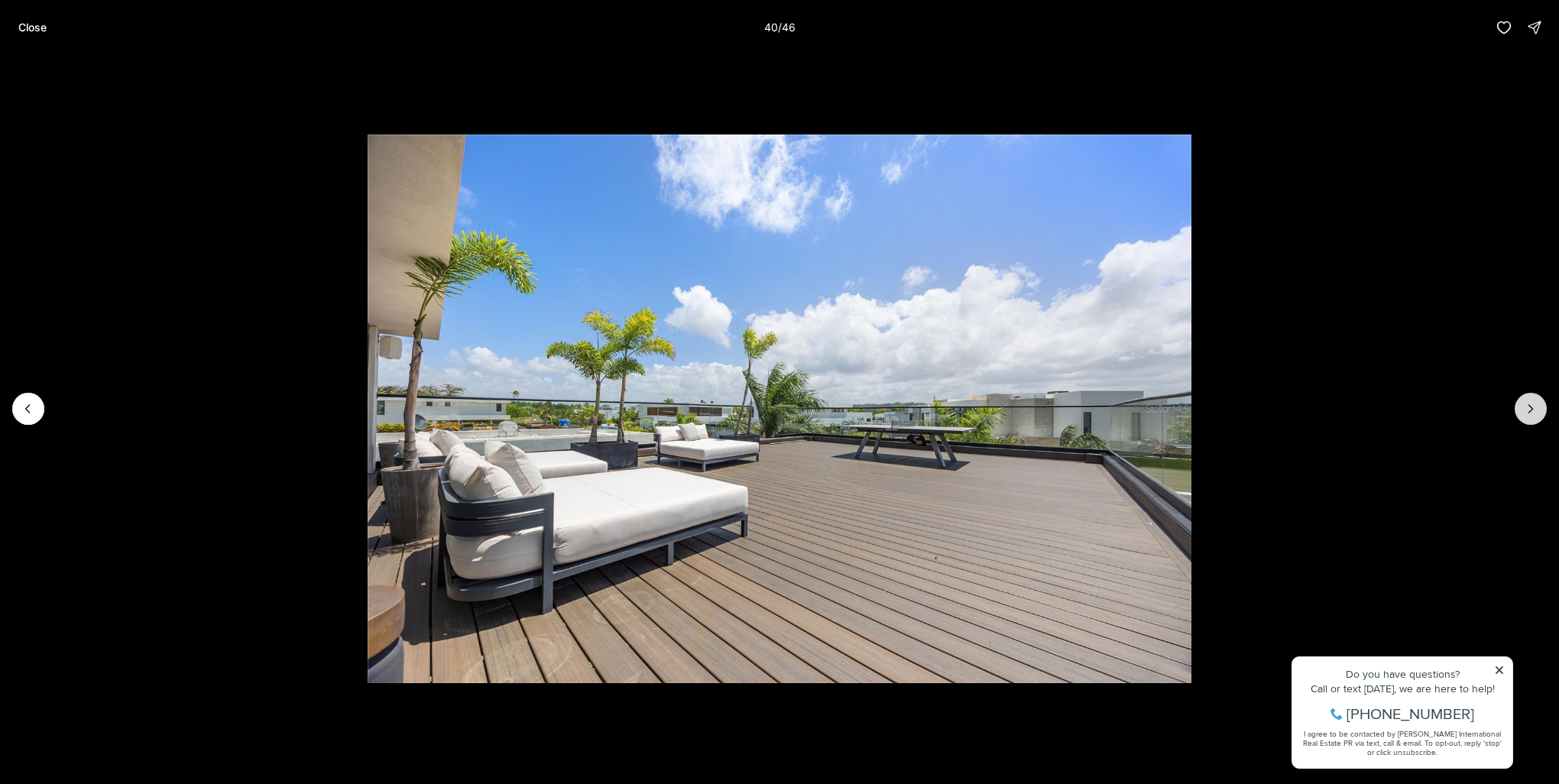
click at [1533, 409] on icon "Next slide" at bounding box center [1531, 409] width 16 height 16
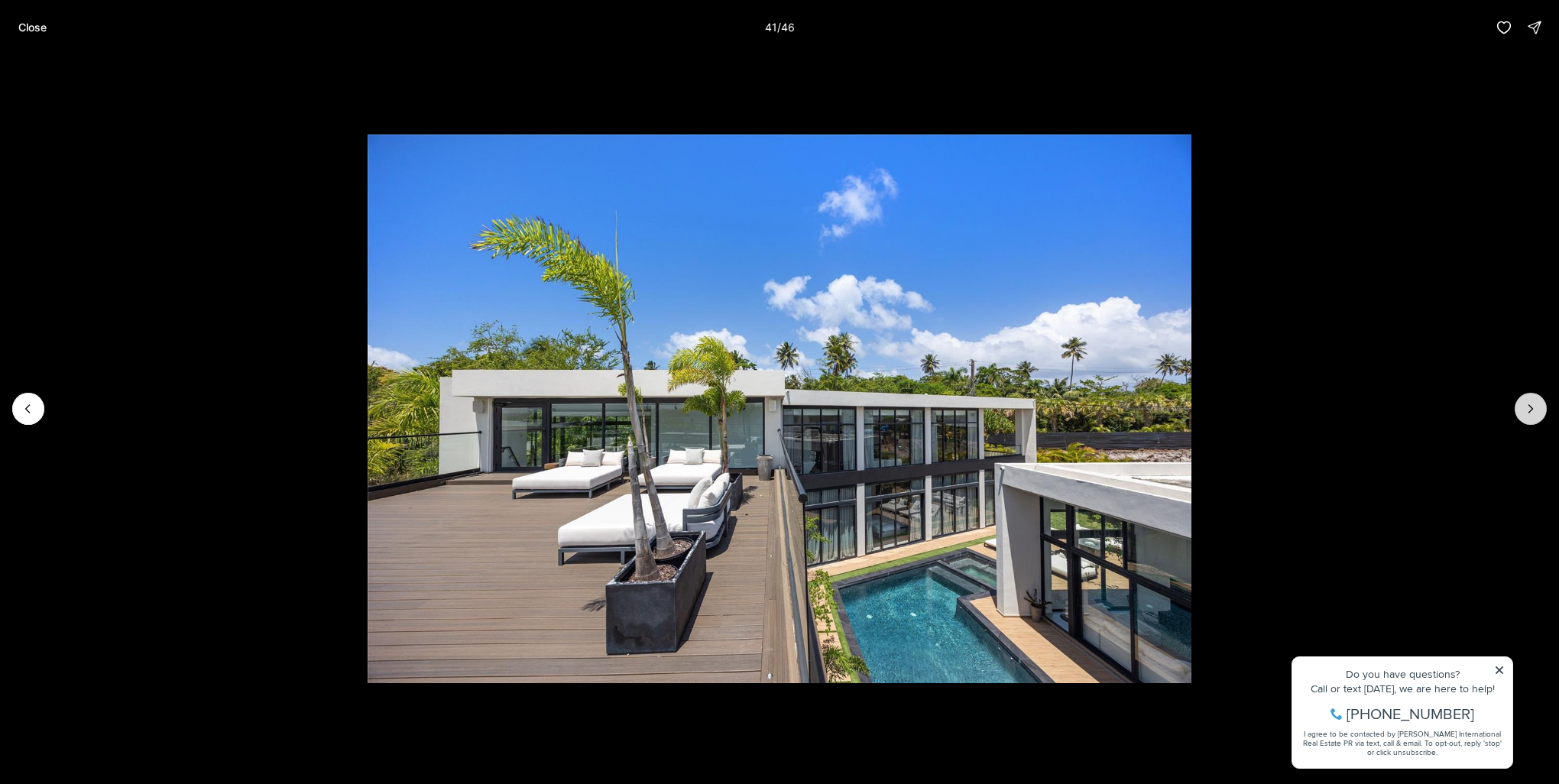
click at [1533, 409] on icon "Next slide" at bounding box center [1531, 409] width 16 height 16
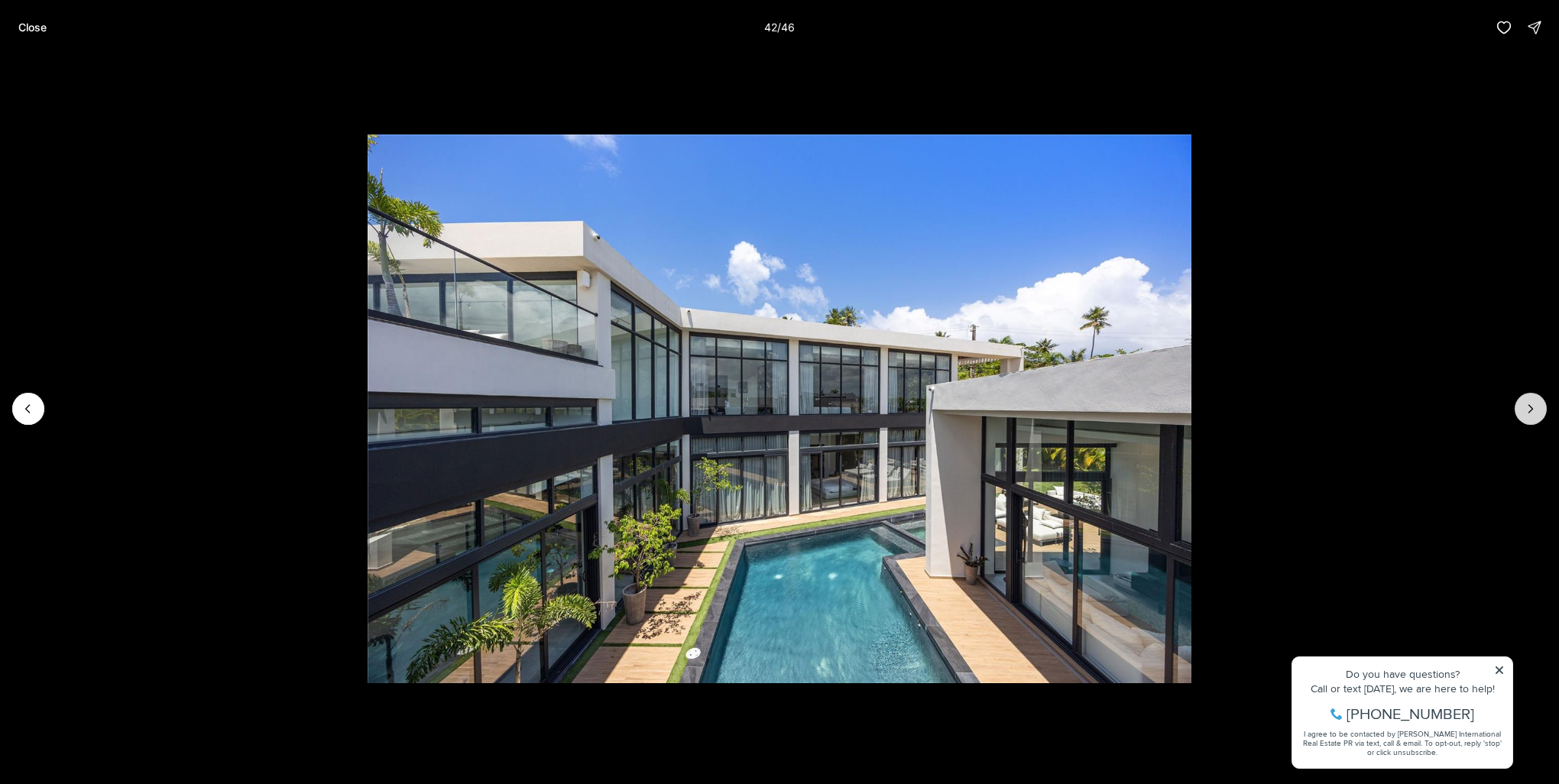
click at [1533, 409] on icon "Next slide" at bounding box center [1531, 409] width 16 height 16
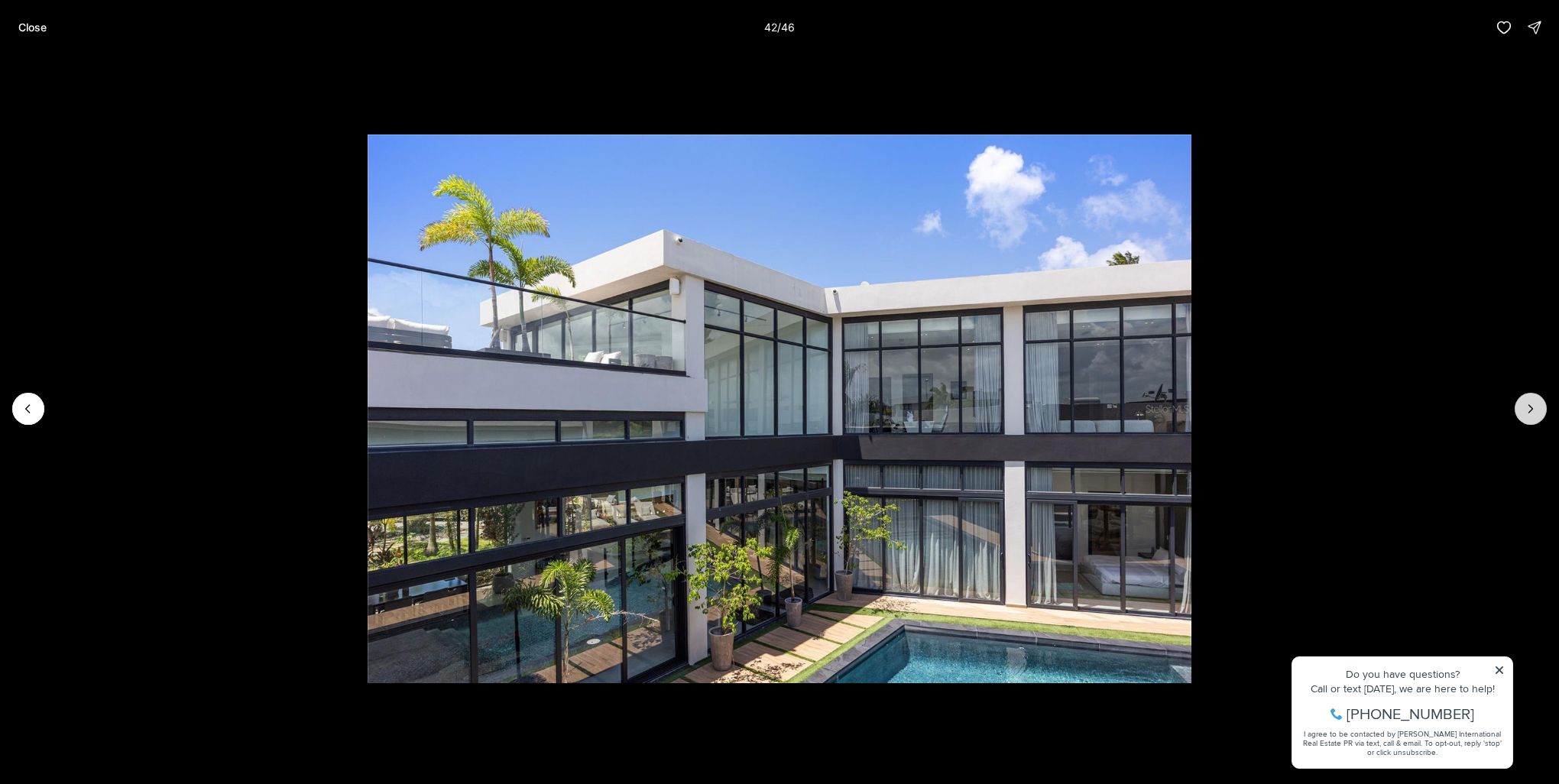
click at [1533, 409] on icon "Next slide" at bounding box center [1531, 409] width 16 height 16
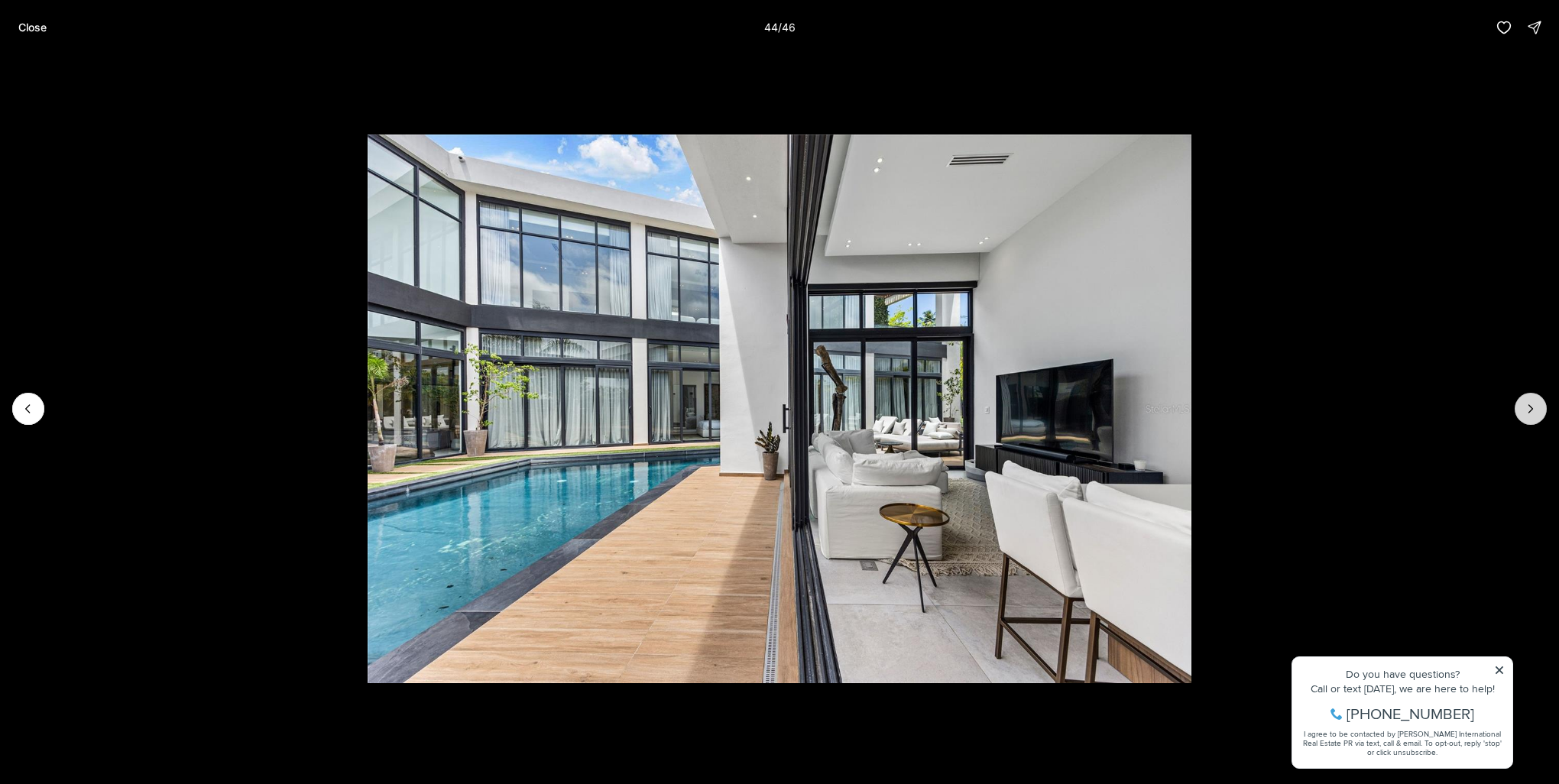
click at [1533, 409] on icon "Next slide" at bounding box center [1531, 409] width 16 height 16
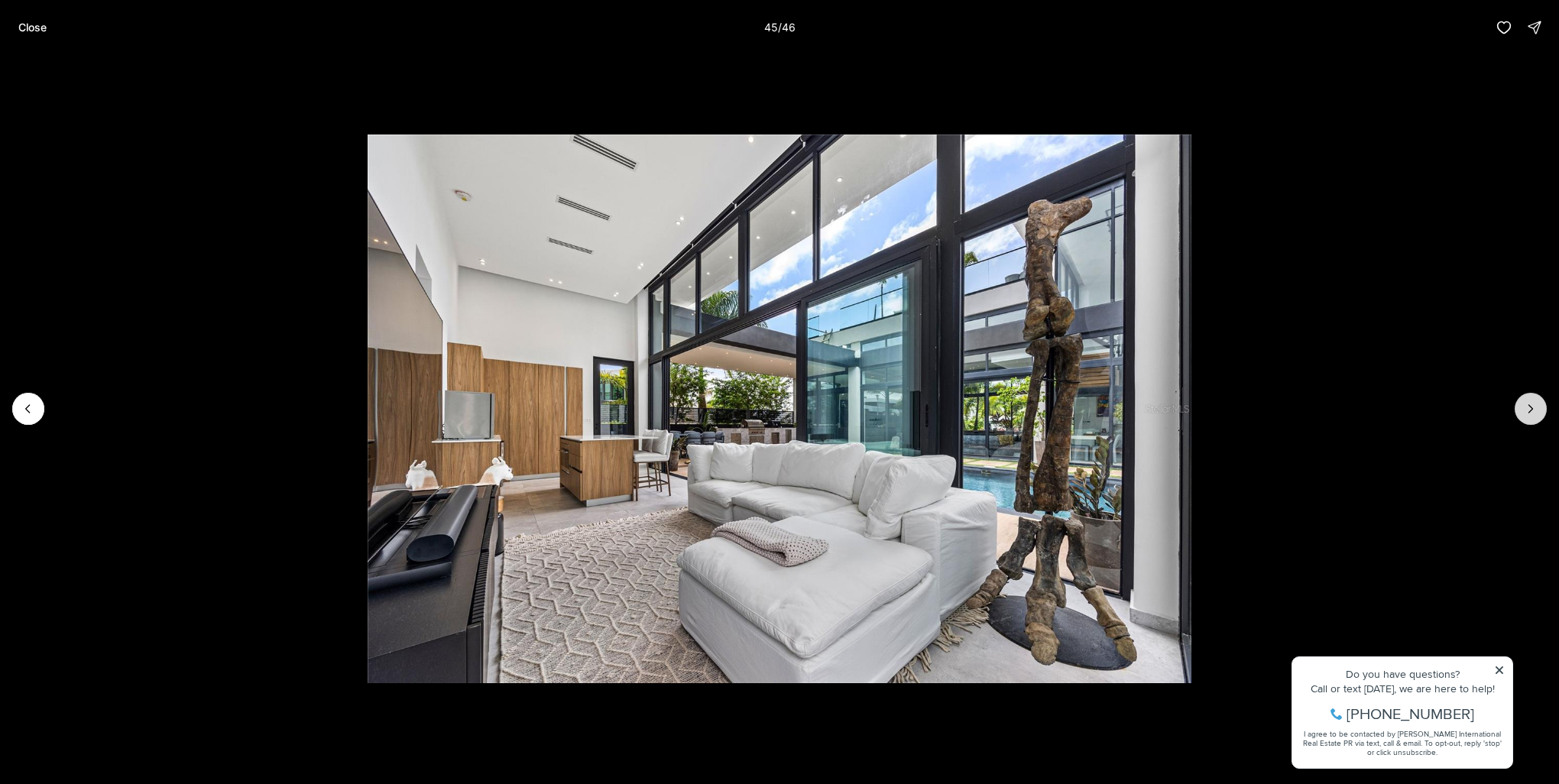
click at [1533, 409] on icon "Next slide" at bounding box center [1531, 409] width 16 height 16
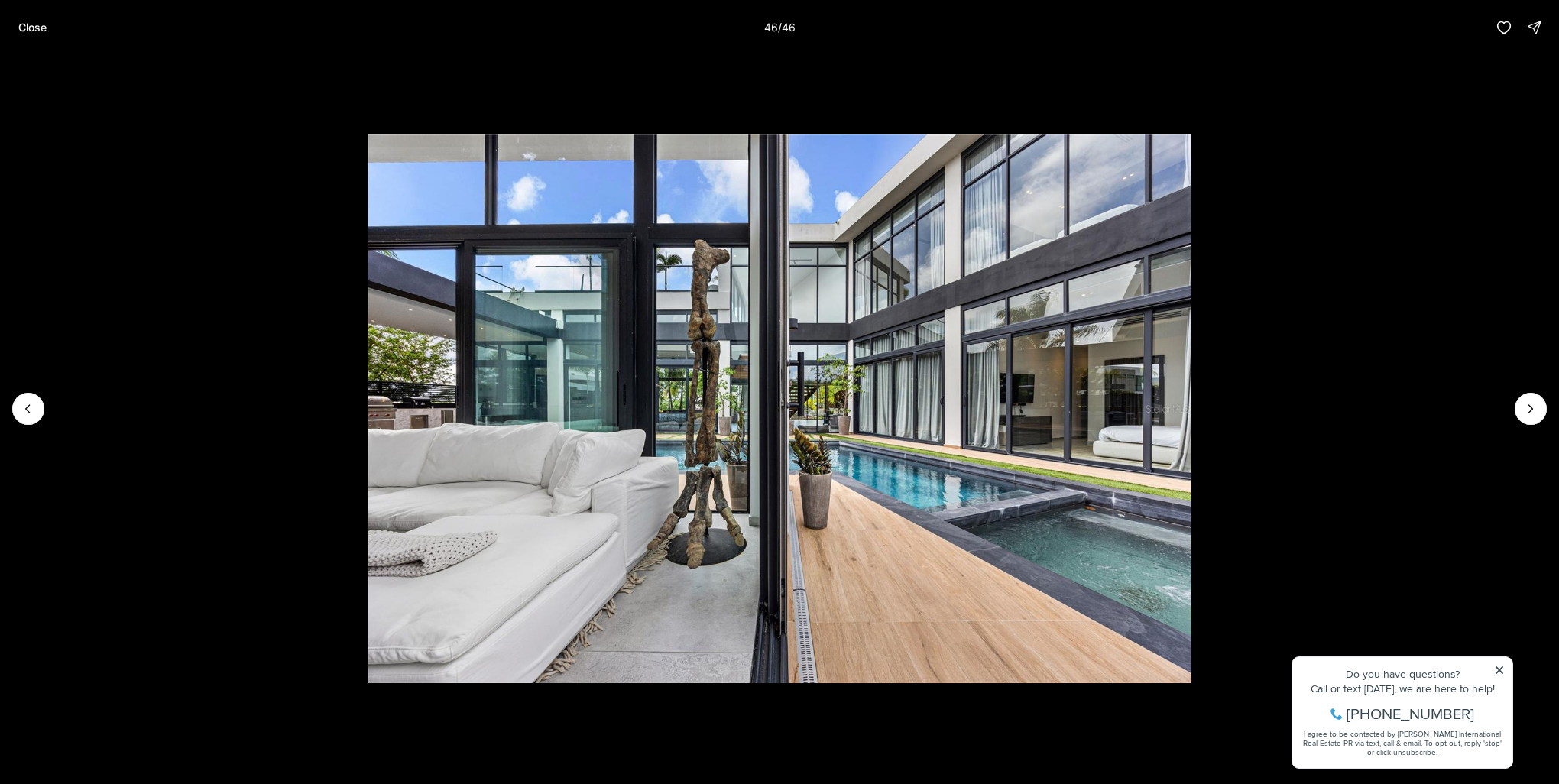
drag, startPoint x: 1533, startPoint y: 409, endPoint x: 893, endPoint y: 430, distance: 640.3
click at [1300, 402] on div at bounding box center [779, 409] width 1559 height 707
click at [1531, 416] on div at bounding box center [1530, 408] width 32 height 32
click at [1533, 413] on div at bounding box center [1530, 408] width 32 height 32
click at [1534, 408] on div at bounding box center [1530, 408] width 32 height 32
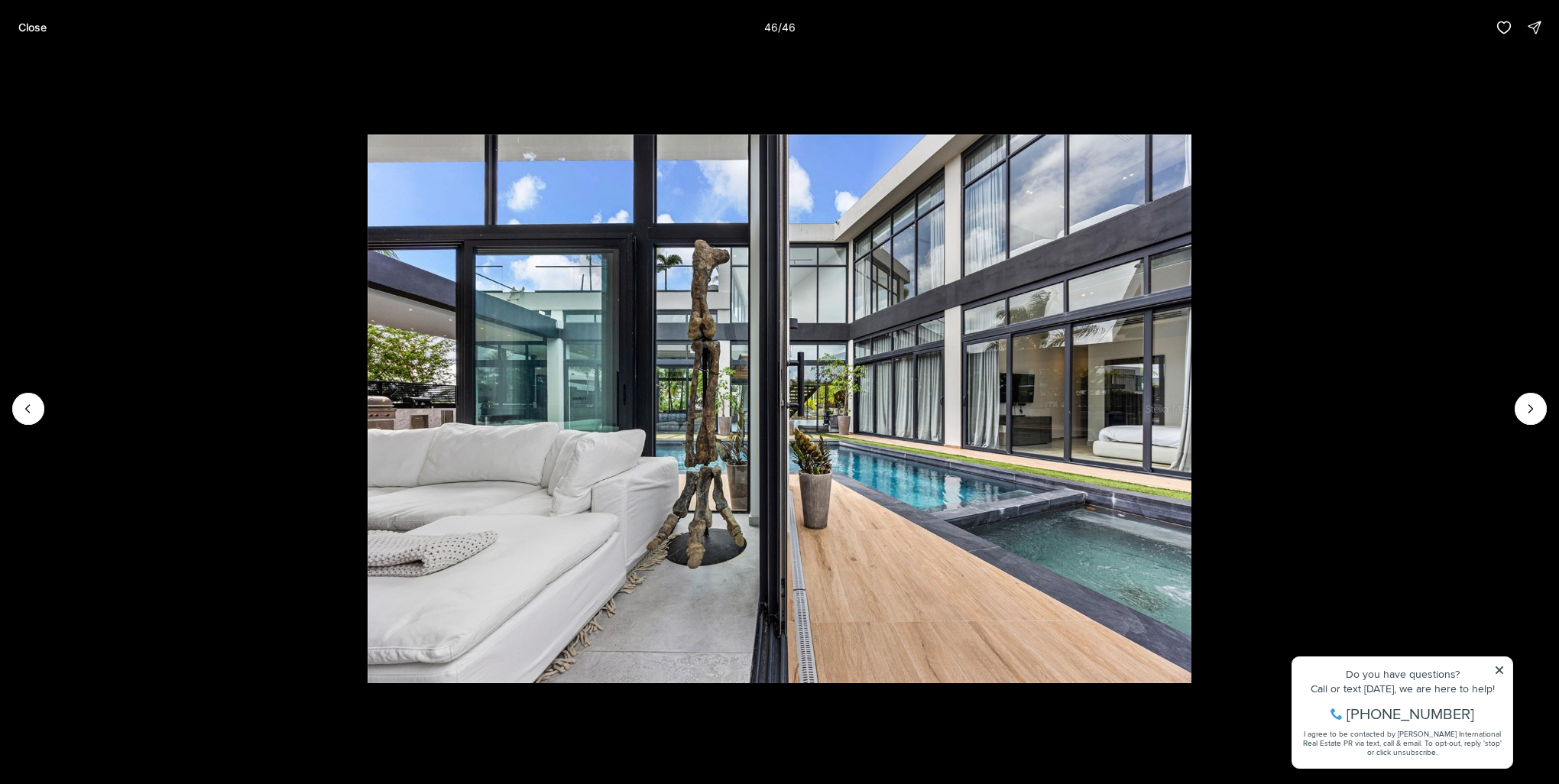
click at [10, 417] on li "46 of 46" at bounding box center [779, 409] width 1559 height 707
drag, startPoint x: 10, startPoint y: 417, endPoint x: 1071, endPoint y: 23, distance: 1131.8
click at [13, 416] on div at bounding box center [779, 409] width 1559 height 707
